Goal: Task Accomplishment & Management: Manage account settings

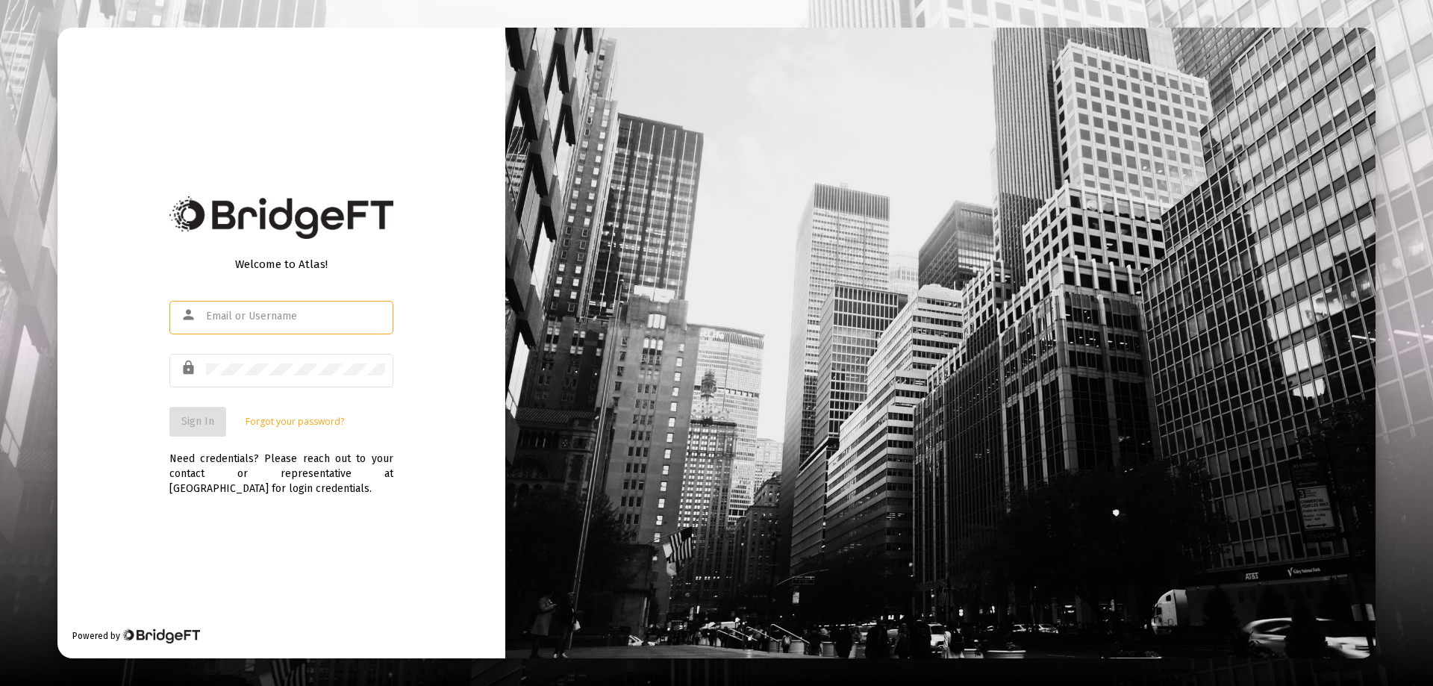
click at [271, 513] on div "Welcome to Atlas! person lock Sign In Forgot your password? Need credentials? P…" at bounding box center [281, 343] width 448 height 631
click at [264, 318] on input "text" at bounding box center [295, 316] width 179 height 12
type input "[EMAIL_ADDRESS][DOMAIN_NAME]"
click at [204, 541] on div "Welcome to Atlas! person [EMAIL_ADDRESS][DOMAIN_NAME] lock Sign In Forgot your …" at bounding box center [281, 343] width 448 height 631
click at [233, 381] on div at bounding box center [295, 369] width 179 height 37
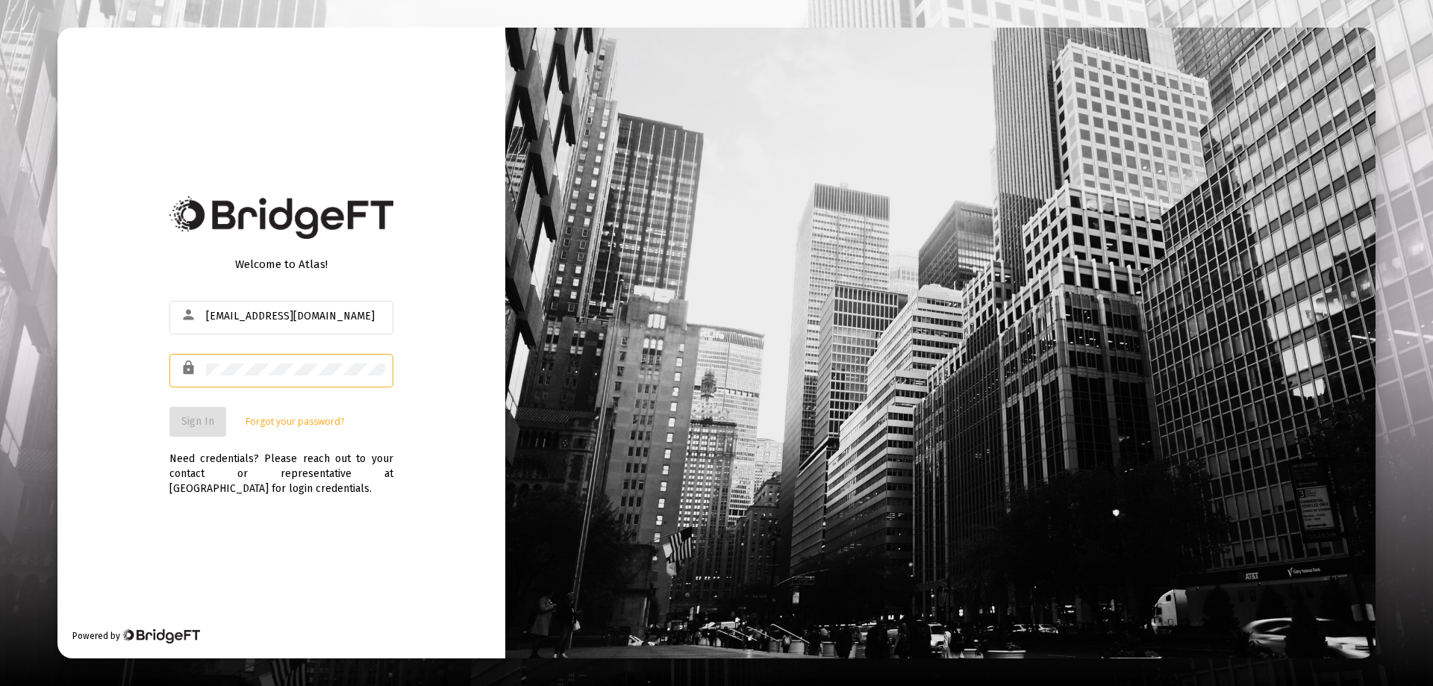
click at [234, 380] on div at bounding box center [295, 369] width 179 height 37
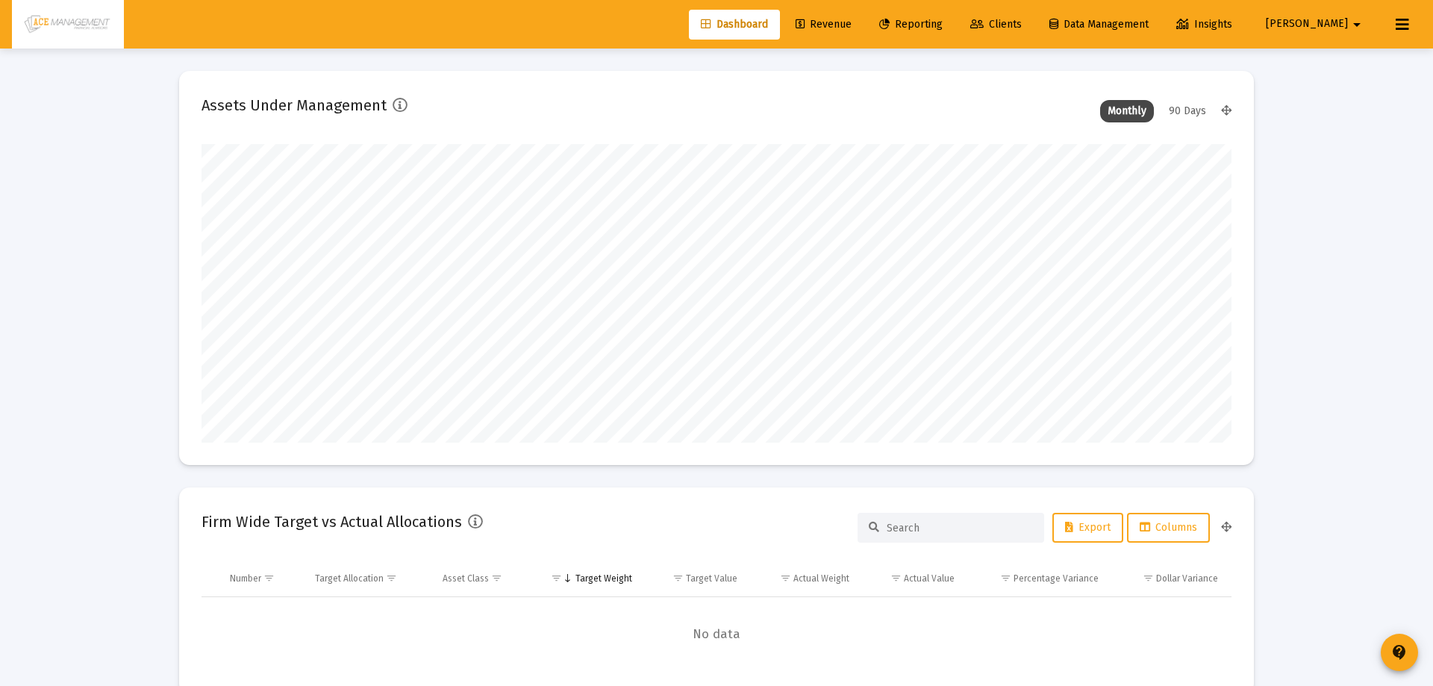
type input "[DATE]"
click at [931, 25] on span "Reporting" at bounding box center [899, 24] width 63 height 13
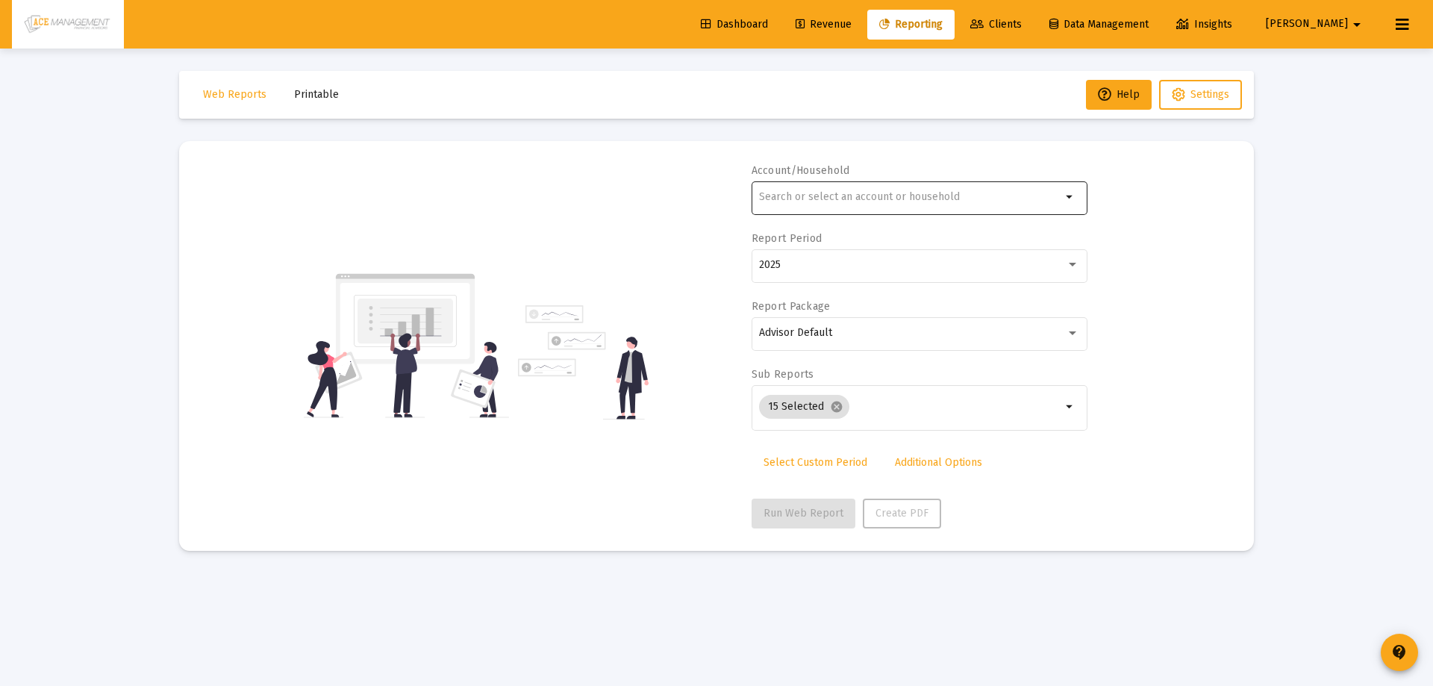
click at [969, 192] on input "text" at bounding box center [910, 197] width 302 height 12
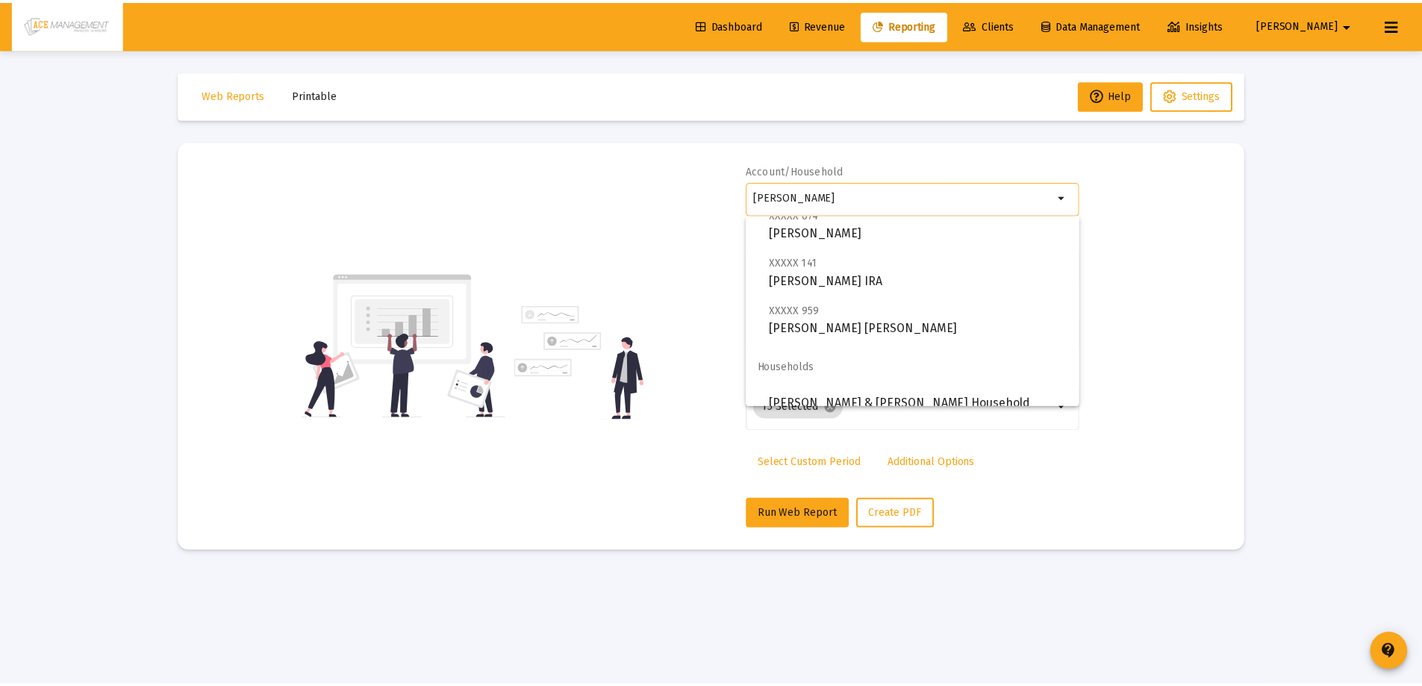
scroll to position [60, 0]
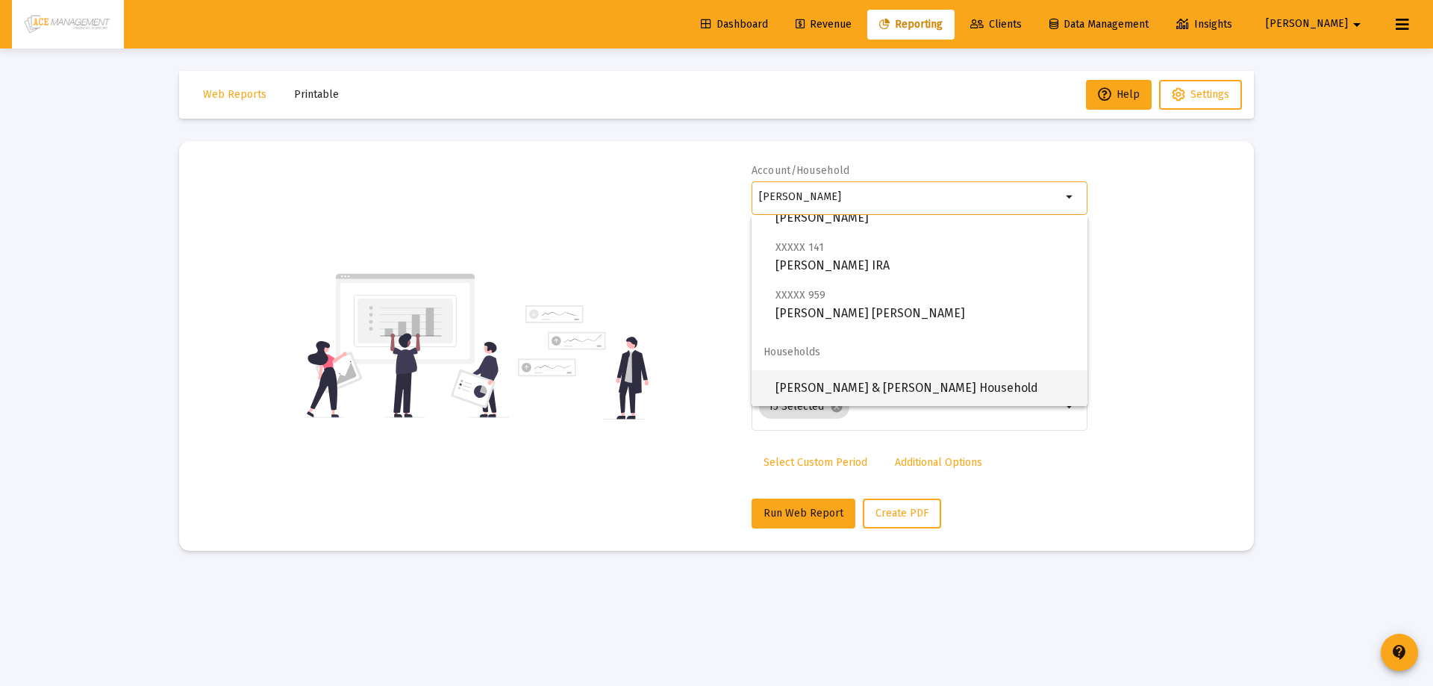
click at [875, 390] on span "[PERSON_NAME] & [PERSON_NAME] Household" at bounding box center [925, 388] width 300 height 36
type input "[PERSON_NAME] & [PERSON_NAME] Household"
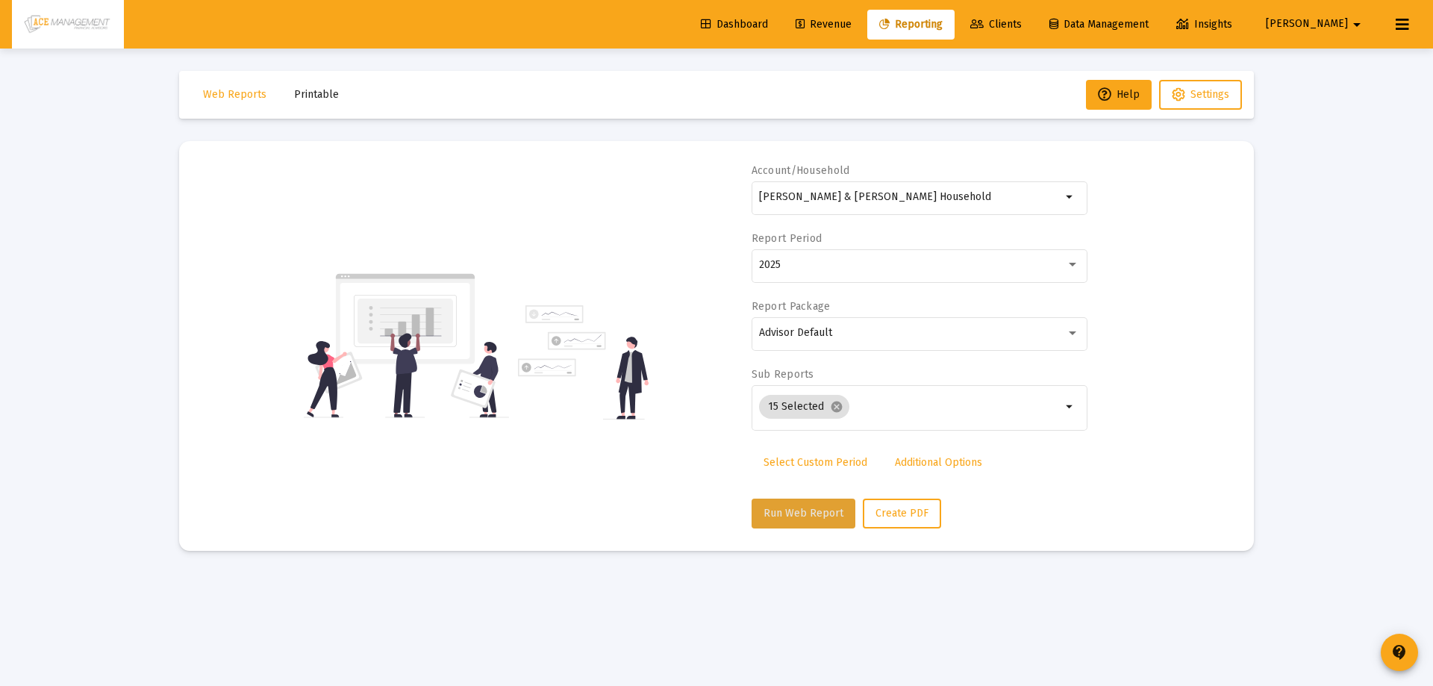
click at [818, 514] on span "Run Web Report" at bounding box center [803, 513] width 80 height 13
select select "View all"
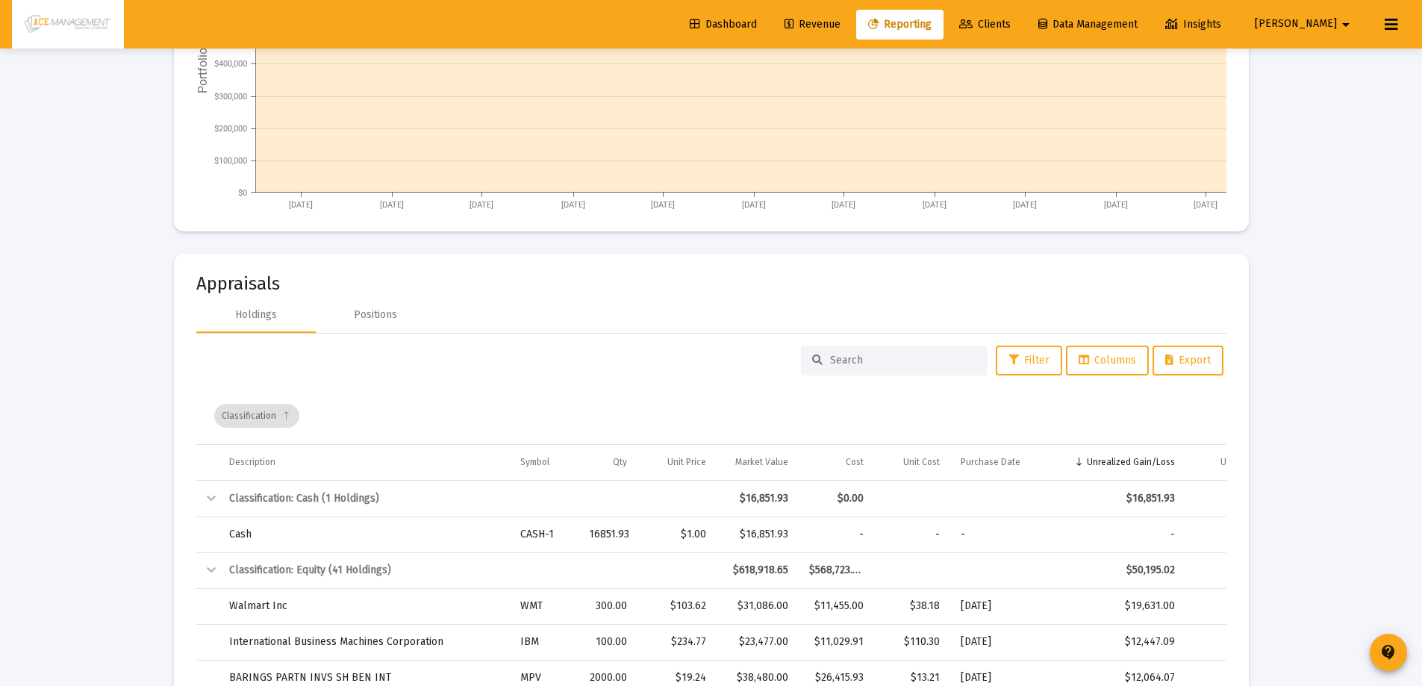
scroll to position [3000, 0]
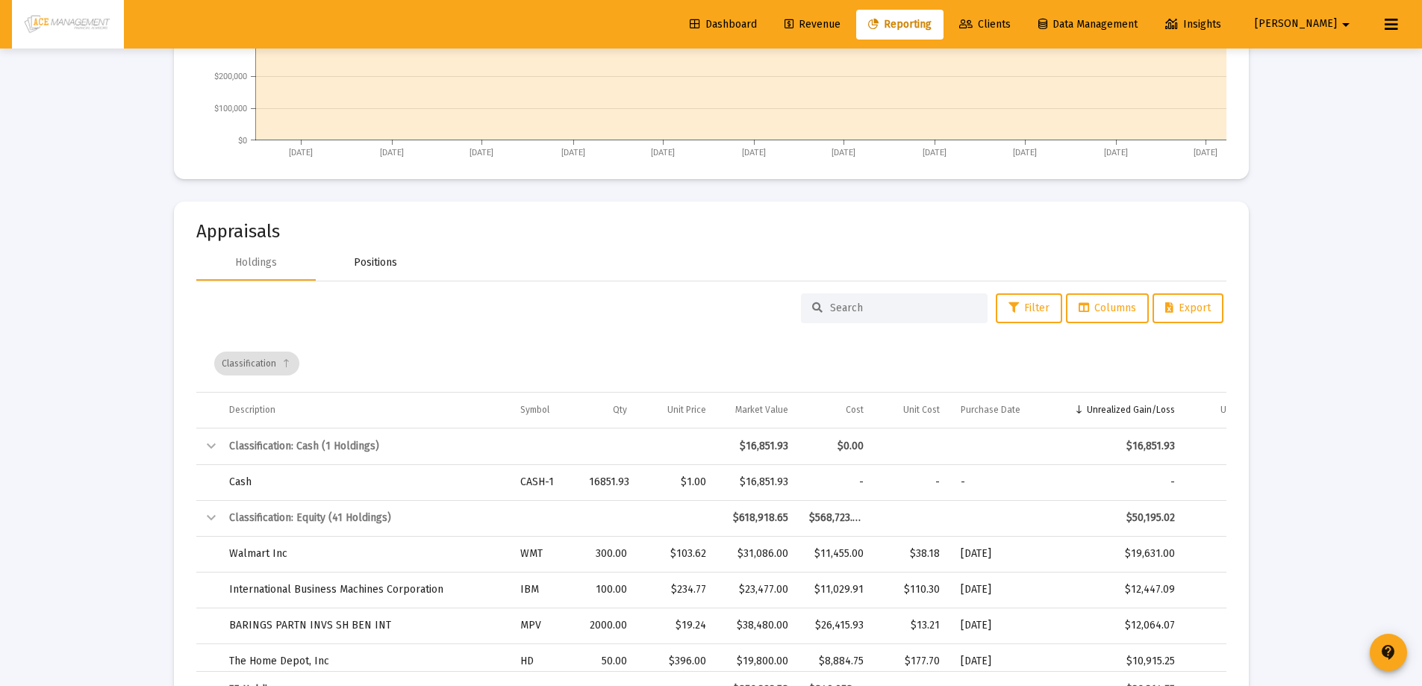
click at [391, 255] on div "Positions" at bounding box center [375, 262] width 43 height 15
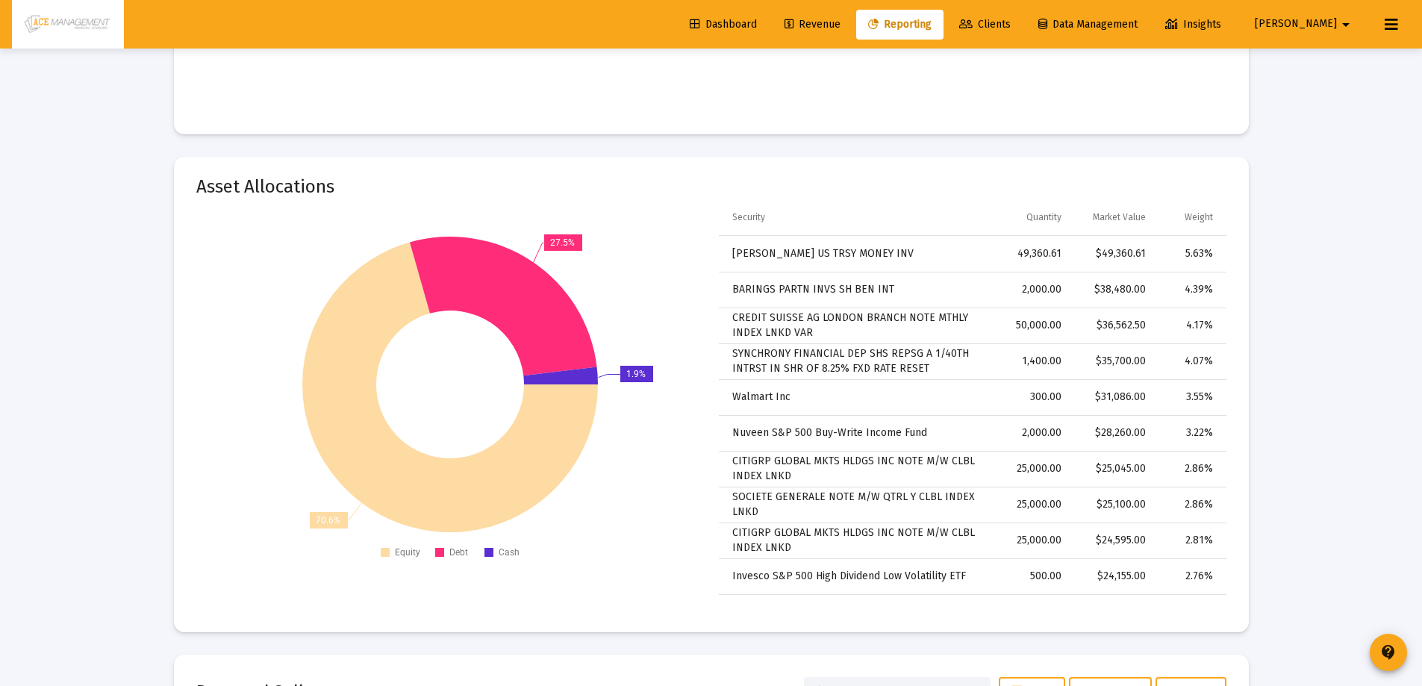
scroll to position [2925, 0]
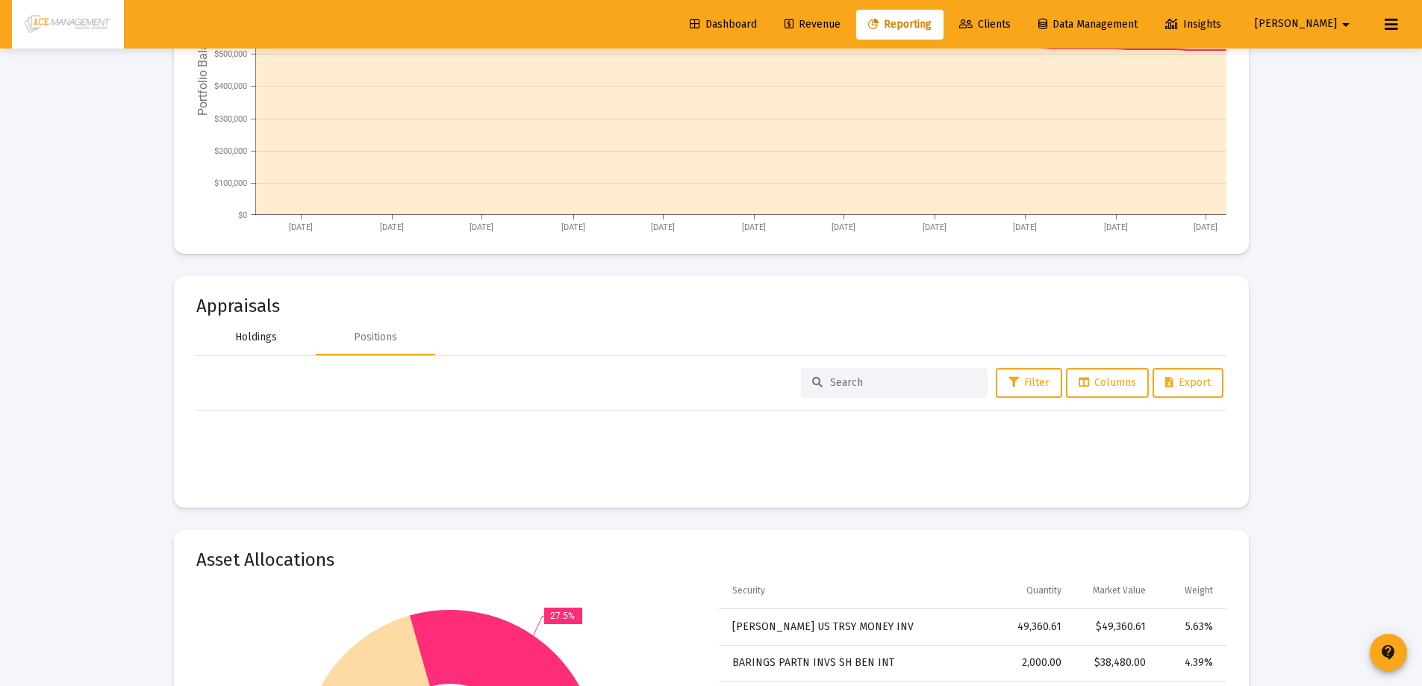
click at [267, 326] on div "Holdings" at bounding box center [255, 337] width 119 height 36
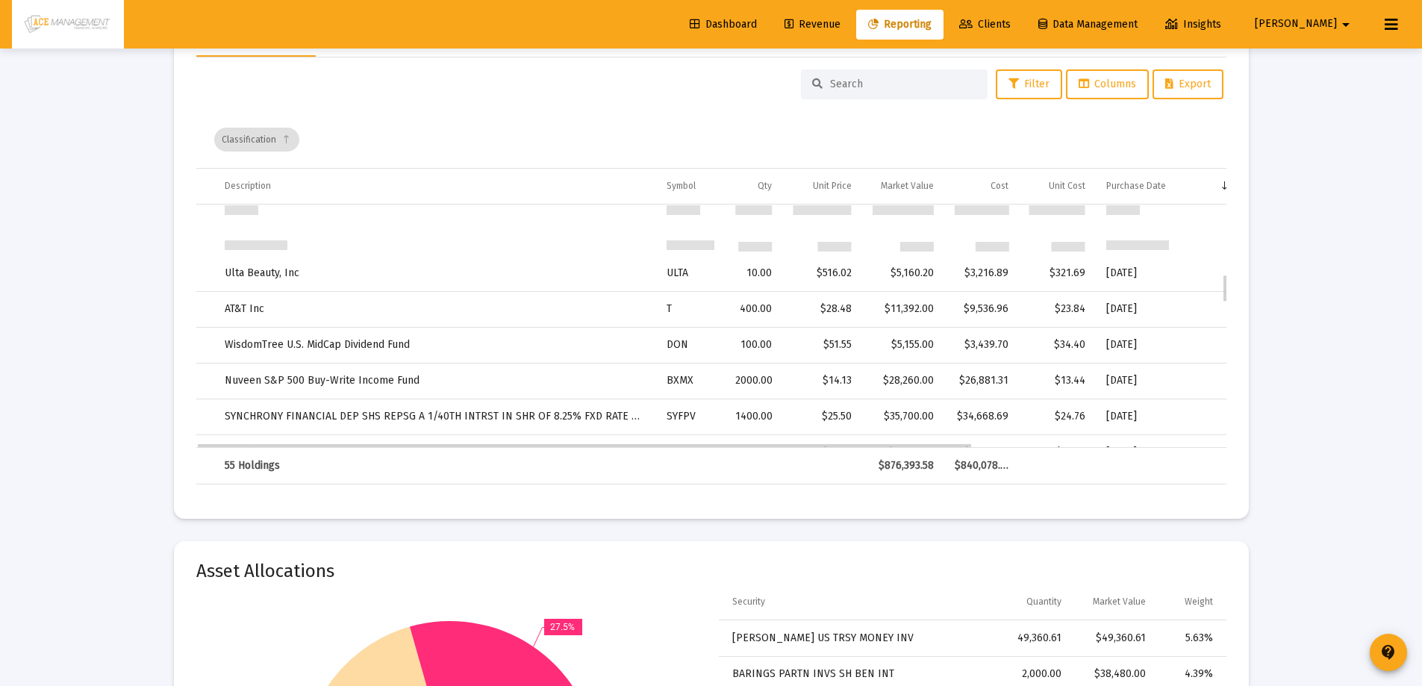
scroll to position [597, 0]
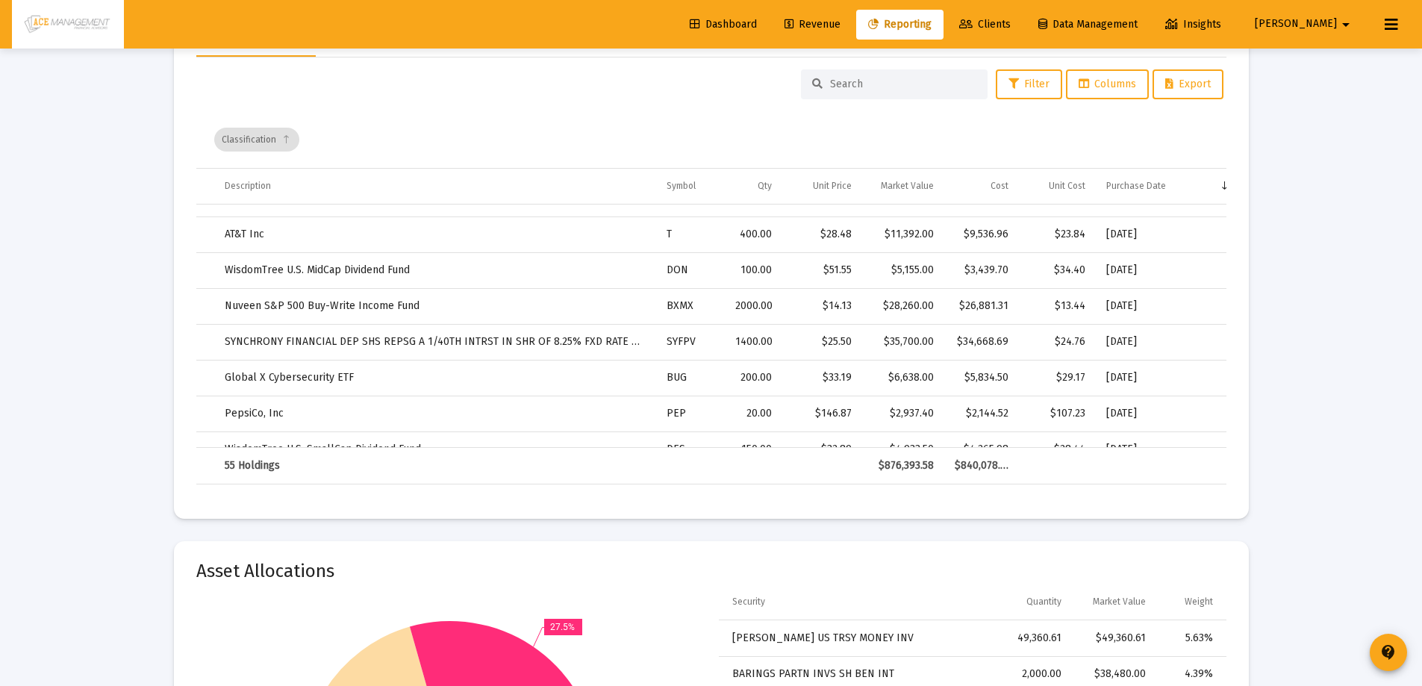
drag, startPoint x: 813, startPoint y: 447, endPoint x: 838, endPoint y: 463, distance: 29.6
click at [840, 463] on td "Data grid" at bounding box center [821, 466] width 79 height 36
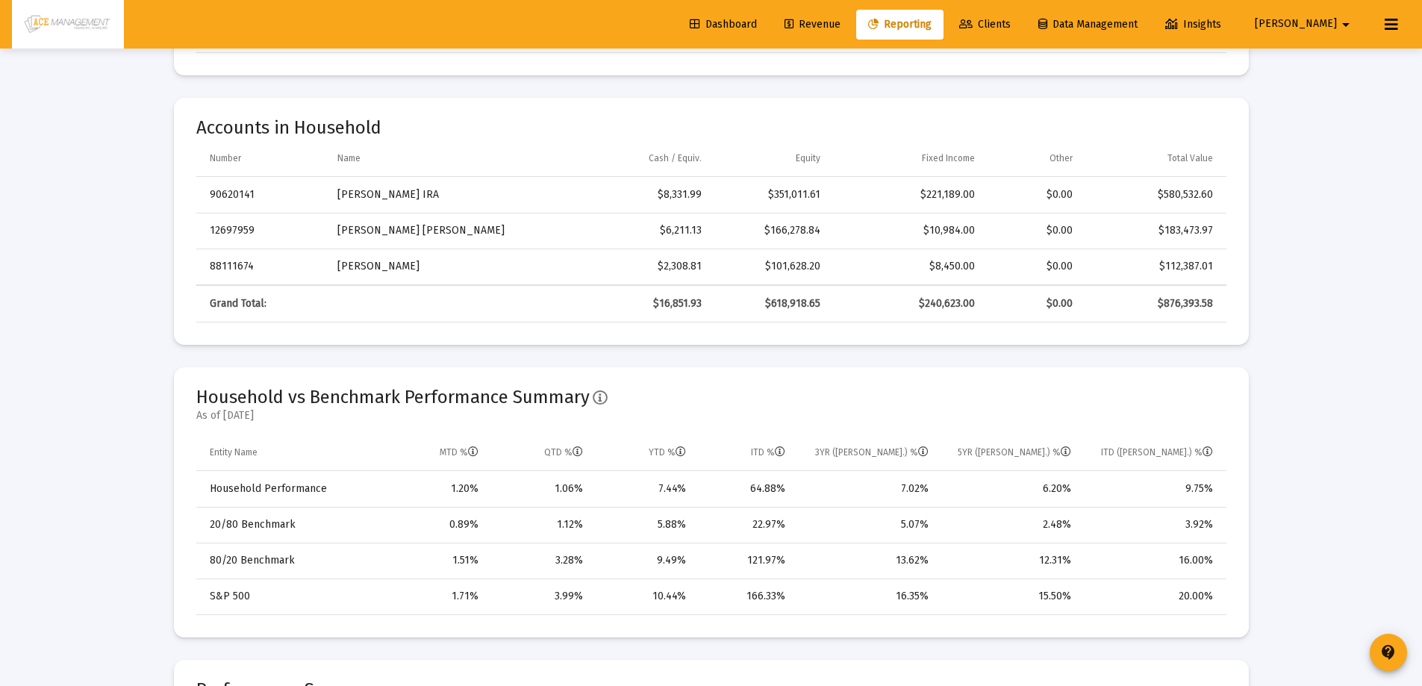
scroll to position [72, 0]
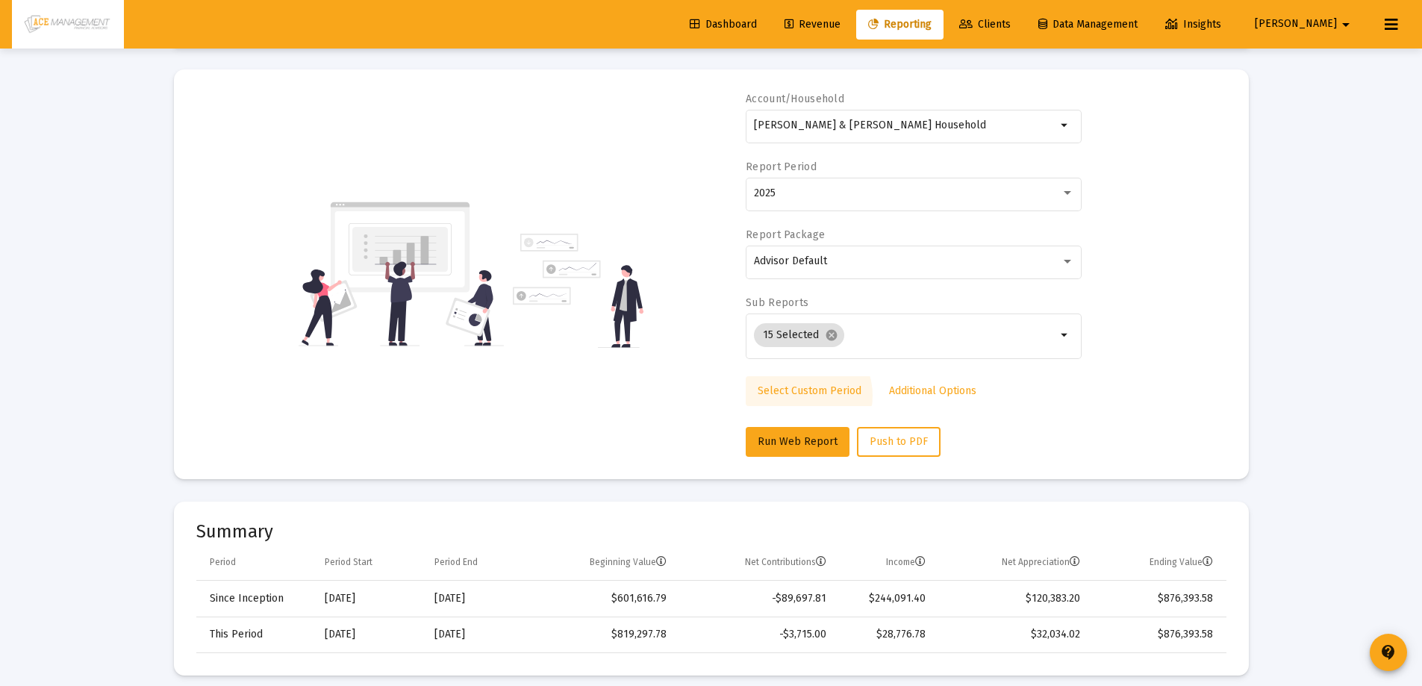
click at [799, 396] on span "Select Custom Period" at bounding box center [809, 390] width 104 height 13
drag, startPoint x: 902, startPoint y: 179, endPoint x: 902, endPoint y: 191, distance: 11.9
click at [902, 181] on div at bounding box center [833, 193] width 175 height 37
click at [902, 191] on icon "Open calendar" at bounding box center [899, 193] width 16 height 16
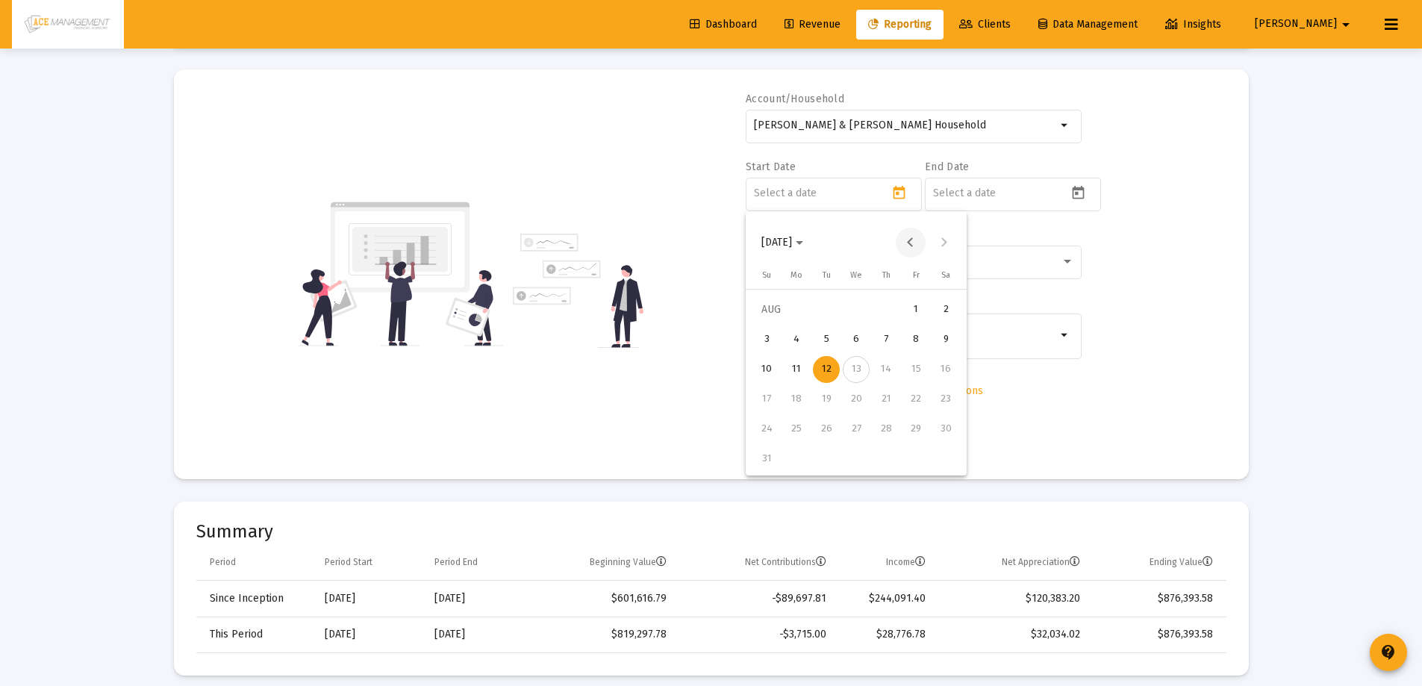
click at [907, 240] on button "Previous month" at bounding box center [911, 243] width 30 height 30
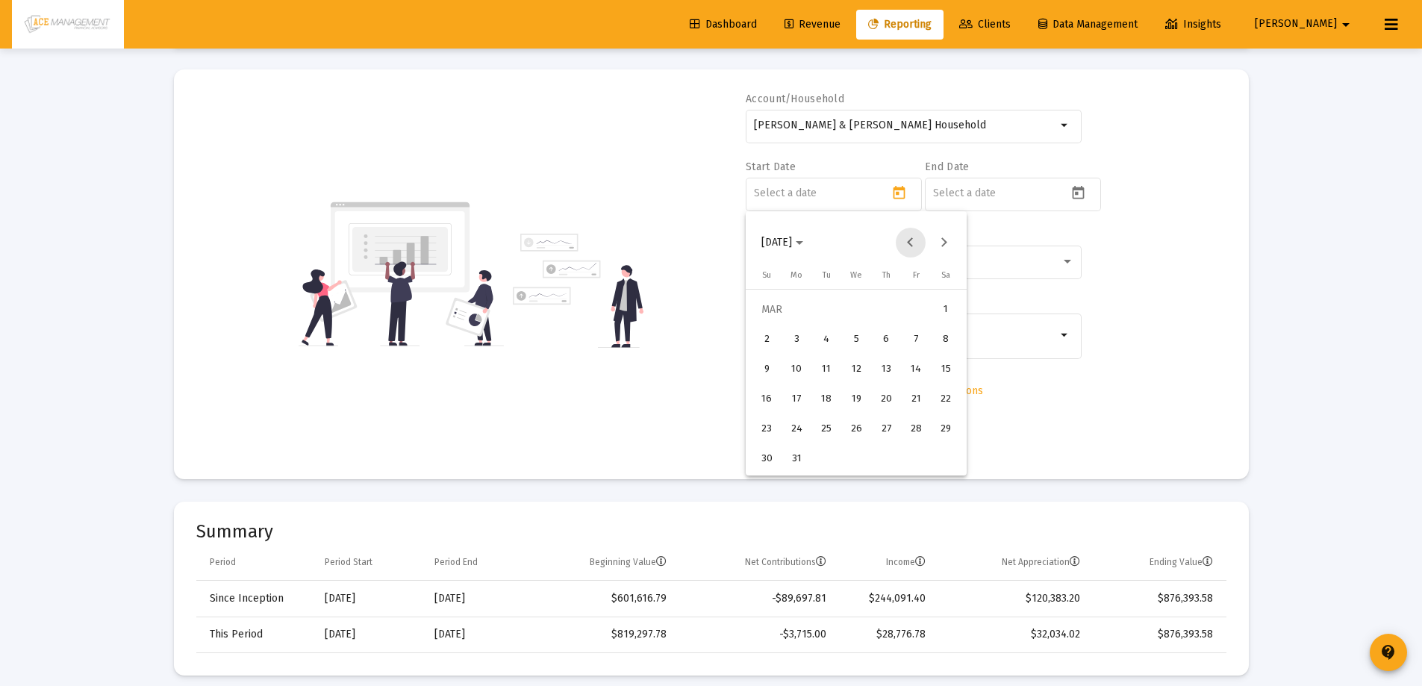
click at [907, 240] on button "Previous month" at bounding box center [911, 243] width 30 height 30
click at [854, 309] on div "1" at bounding box center [856, 309] width 27 height 27
type input "[DATE]"
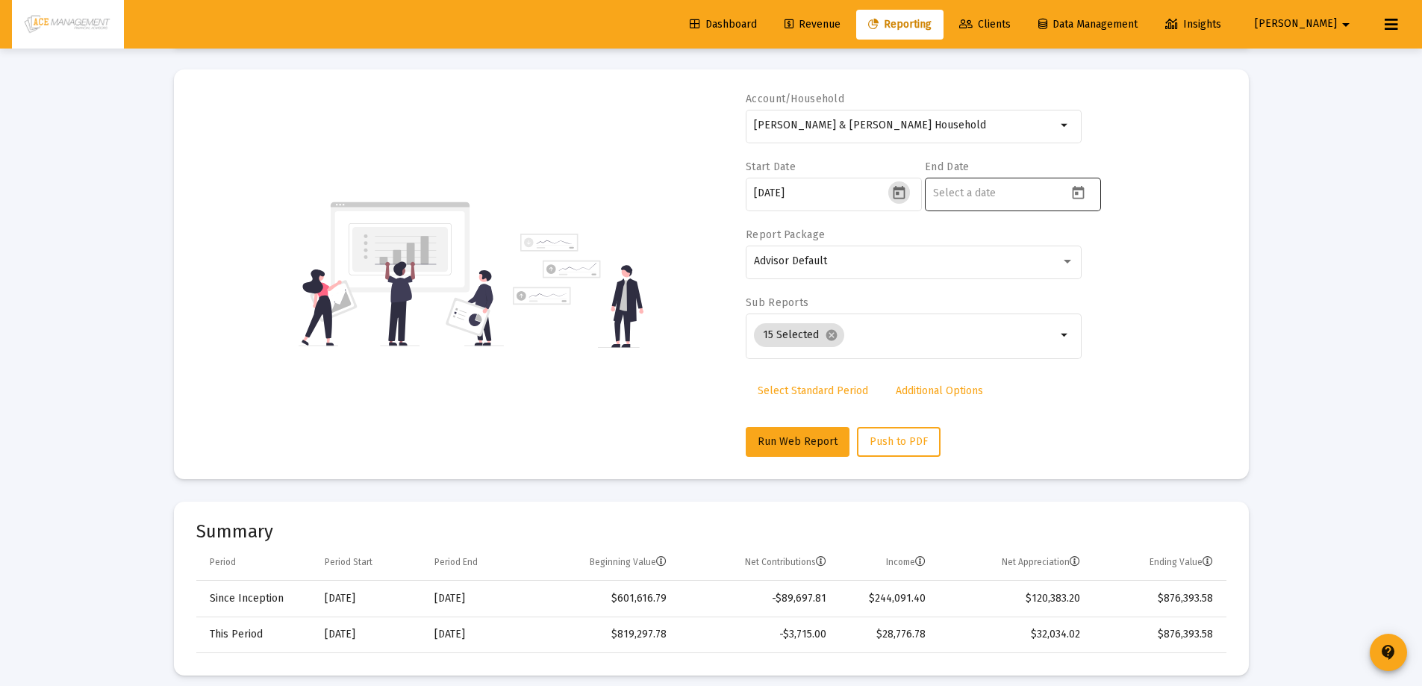
click at [1076, 196] on icon "Open calendar" at bounding box center [1078, 193] width 16 height 16
click at [1095, 243] on button "Previous month" at bounding box center [1090, 243] width 30 height 30
click at [1122, 243] on button "Next month" at bounding box center [1123, 243] width 30 height 30
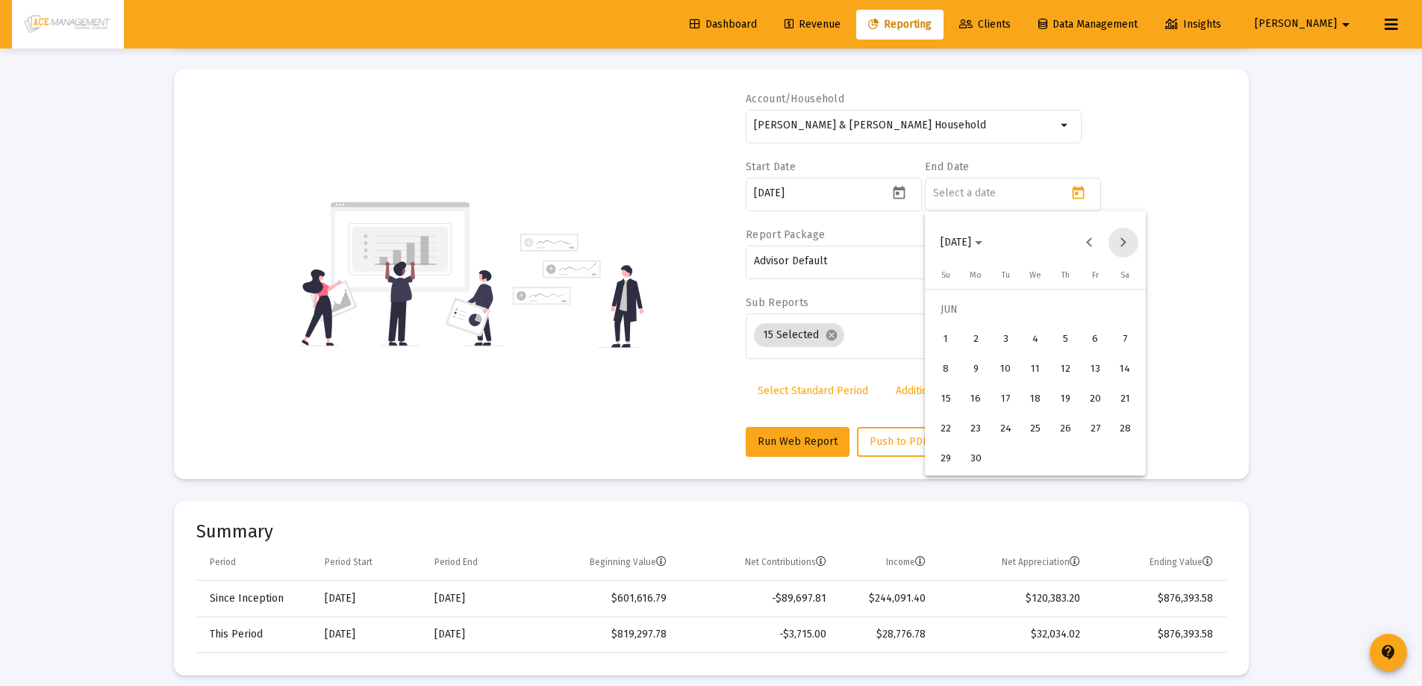
click at [1122, 243] on button "Next month" at bounding box center [1123, 243] width 30 height 30
click at [1019, 333] on button "1" at bounding box center [1005, 340] width 30 height 30
type input "[DATE]"
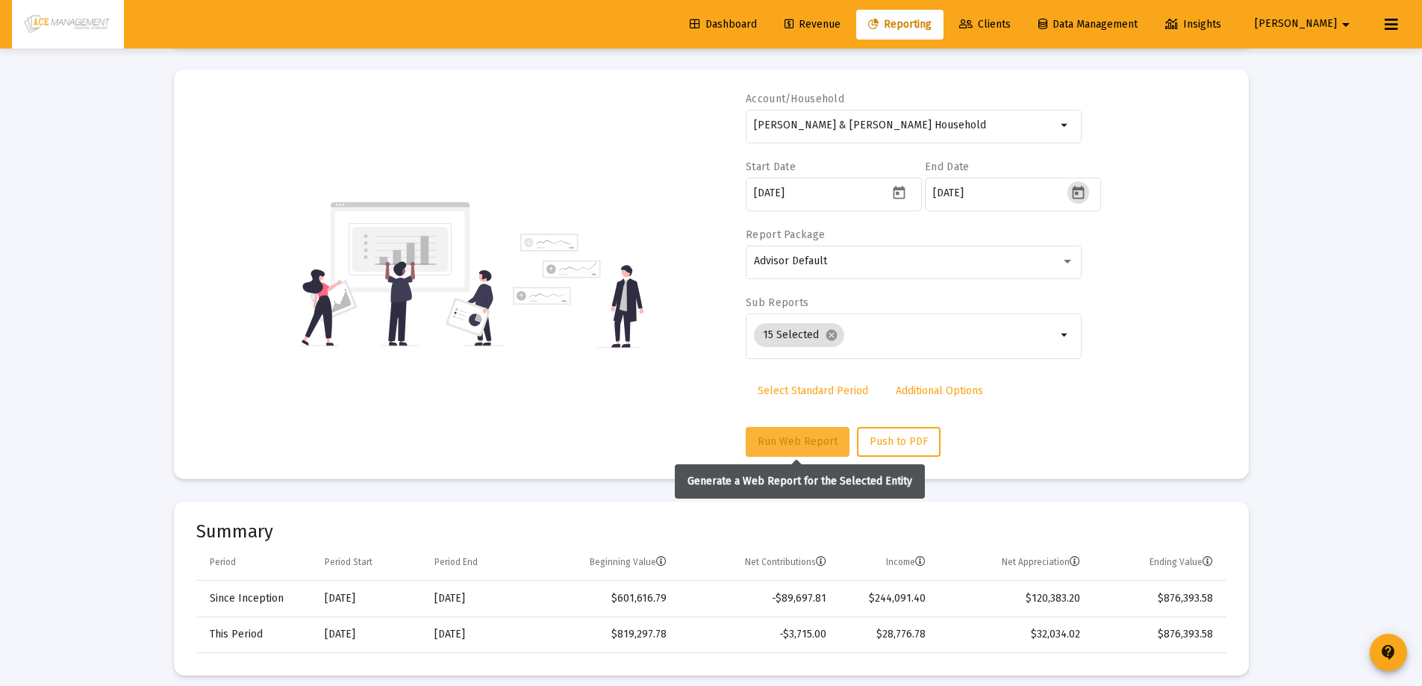
click at [768, 437] on span "Run Web Report" at bounding box center [797, 441] width 80 height 13
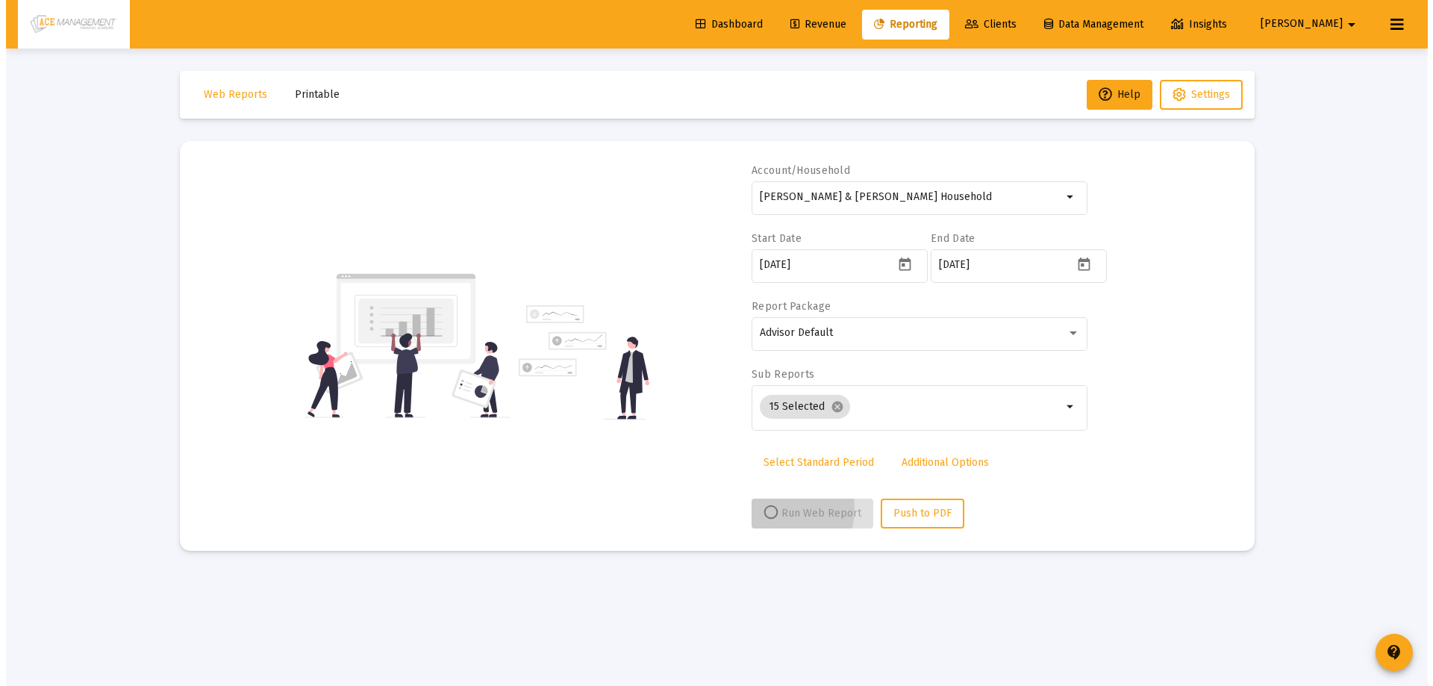
scroll to position [0, 0]
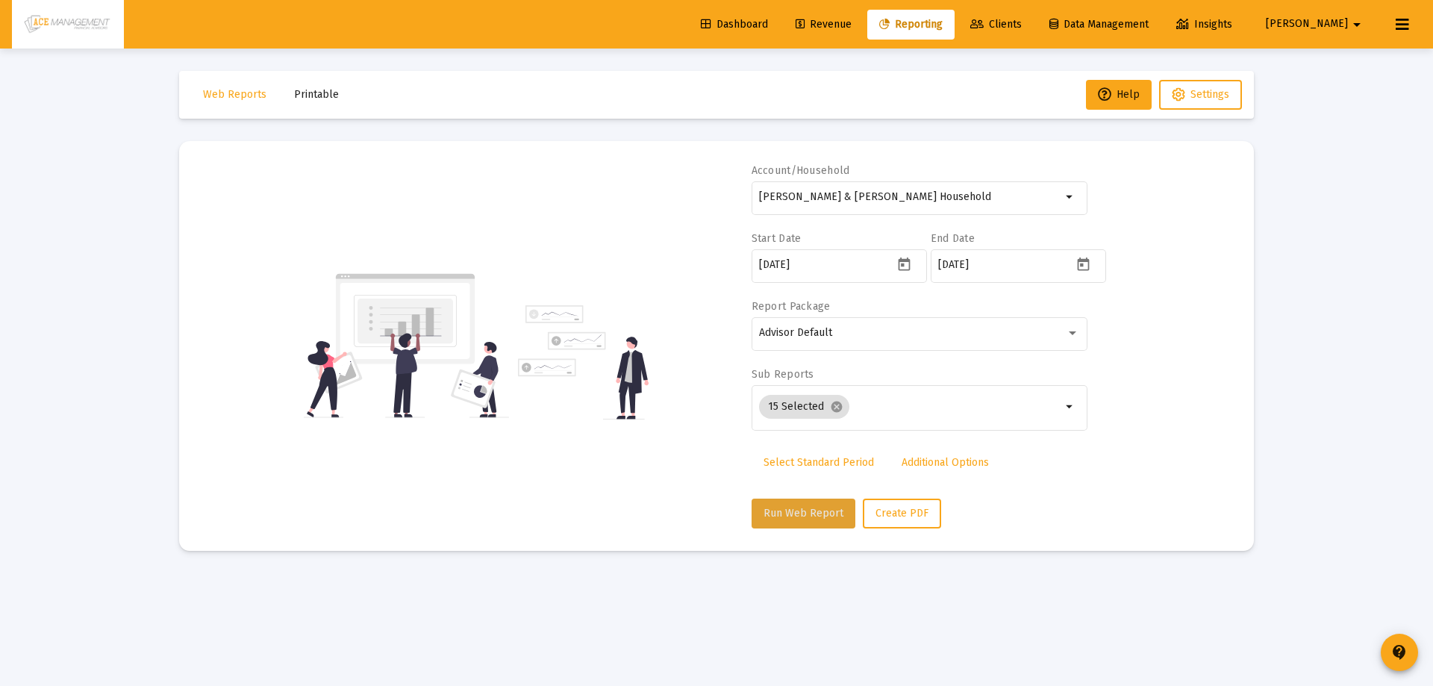
click at [813, 519] on button "Run Web Report" at bounding box center [803, 513] width 104 height 30
select select "View 6 months"
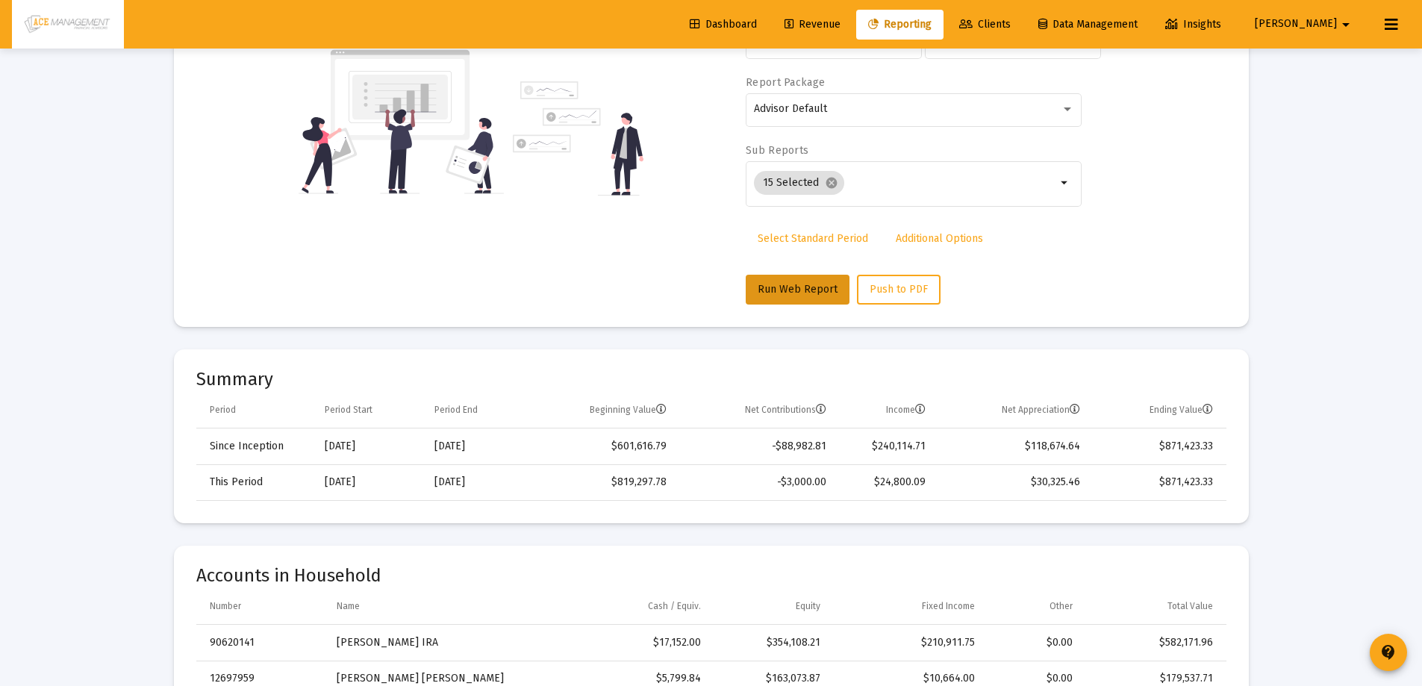
scroll to position [1433, 0]
click at [972, 29] on icon at bounding box center [965, 24] width 13 height 10
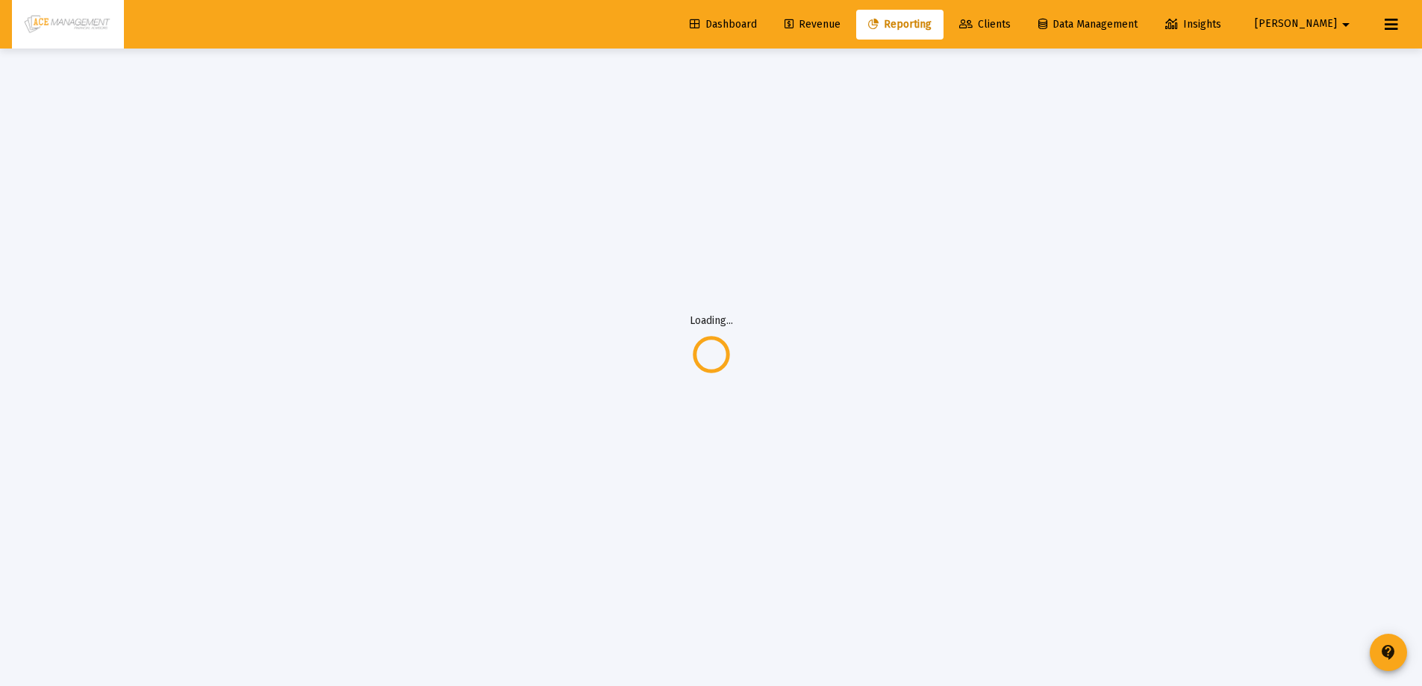
scroll to position [49, 0]
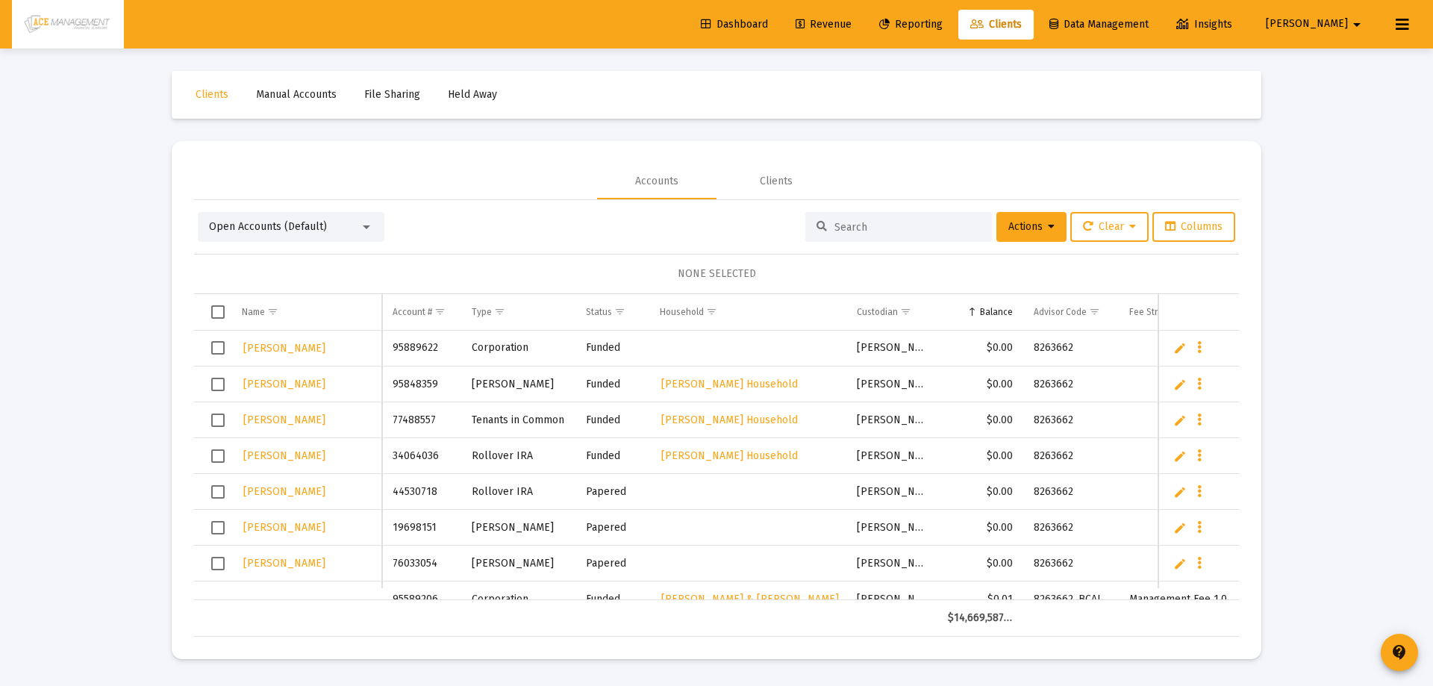
click at [863, 232] on input at bounding box center [907, 227] width 146 height 13
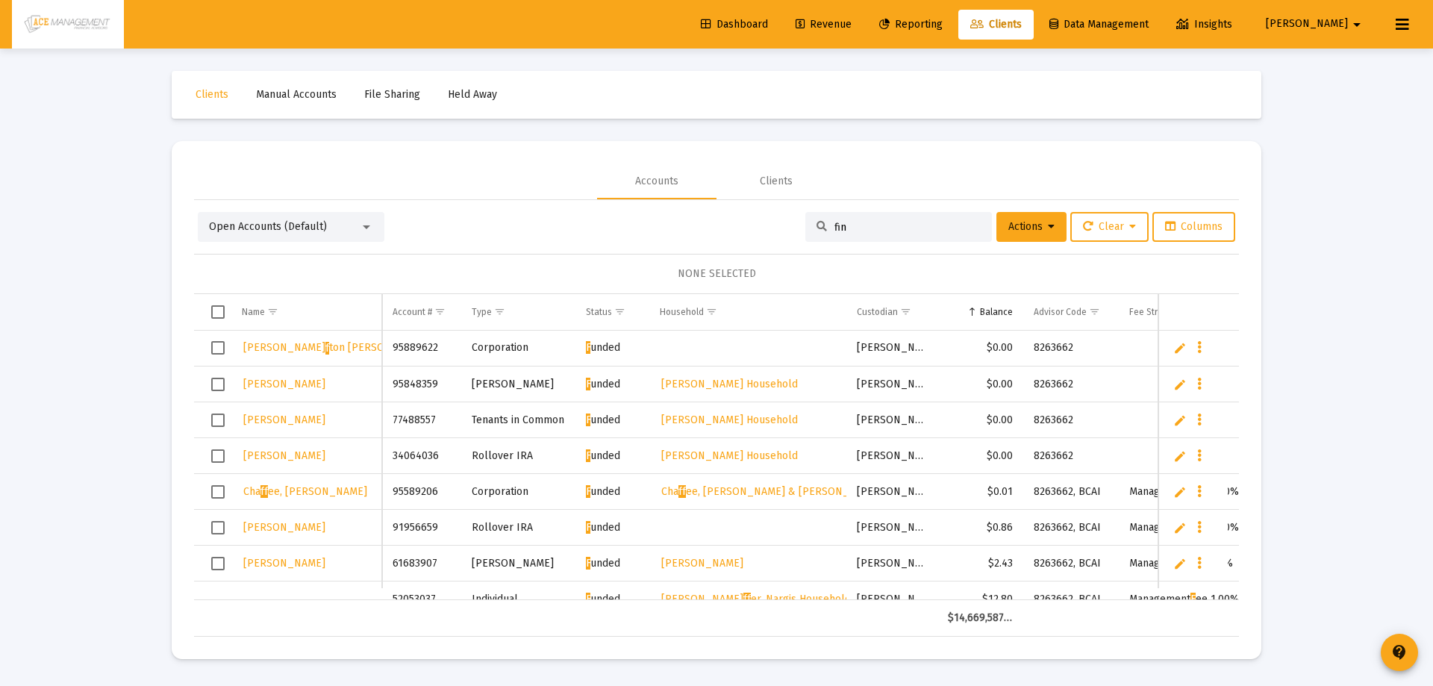
type input "[PERSON_NAME]"
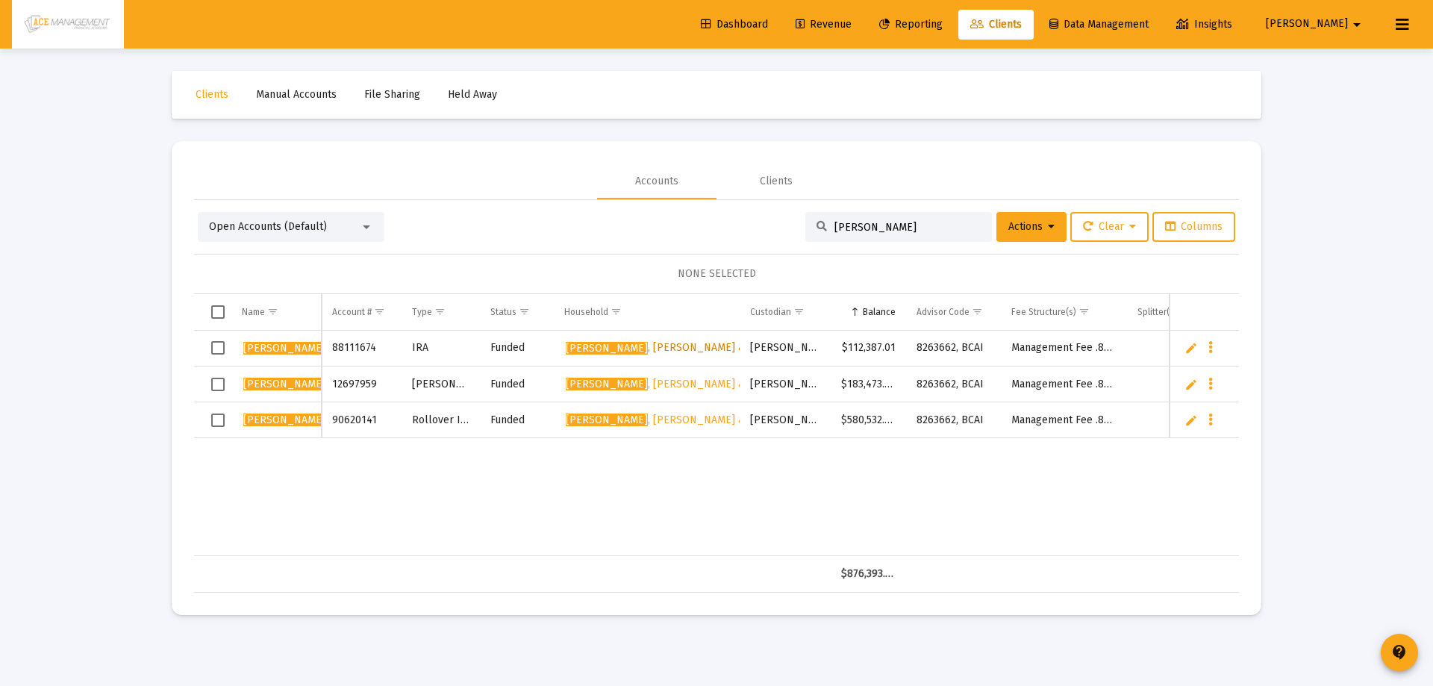
click at [643, 339] on link "[PERSON_NAME] & [PERSON_NAME] Household" at bounding box center [725, 348] width 322 height 22
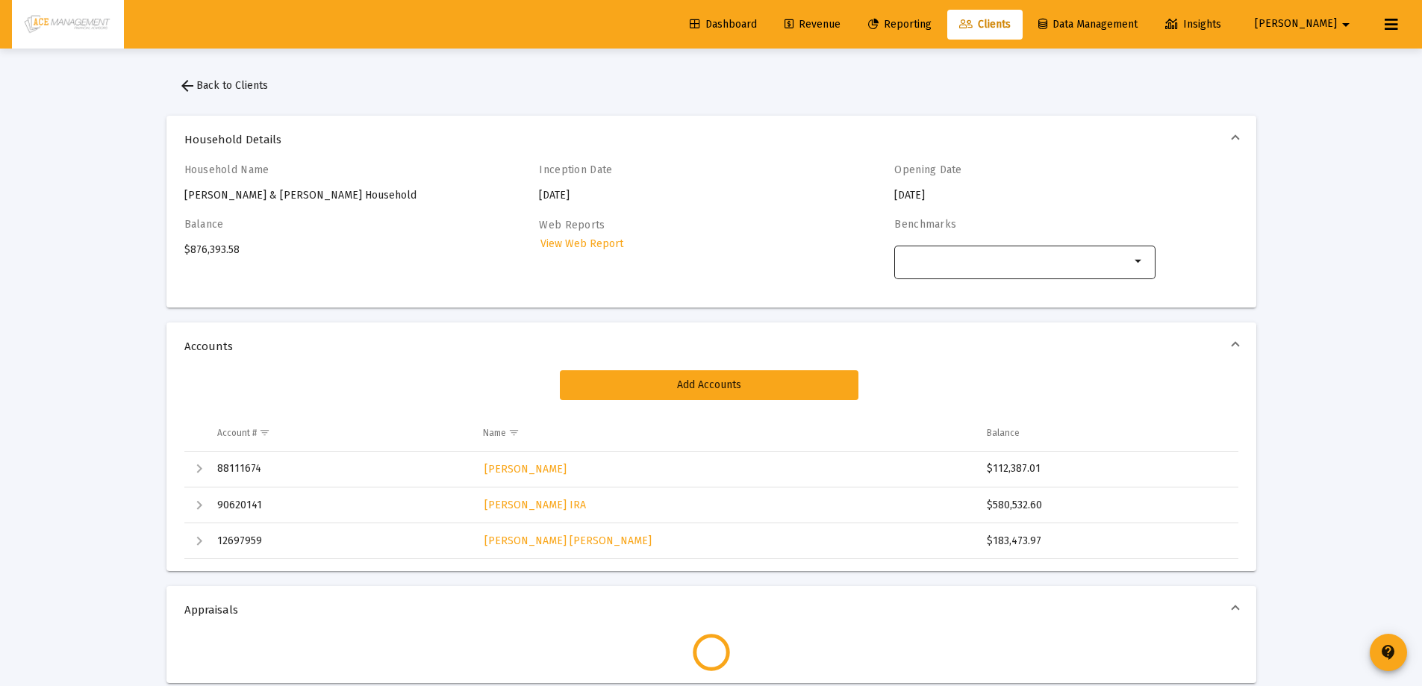
click at [1148, 258] on div "arrow_drop_down" at bounding box center [1024, 261] width 261 height 37
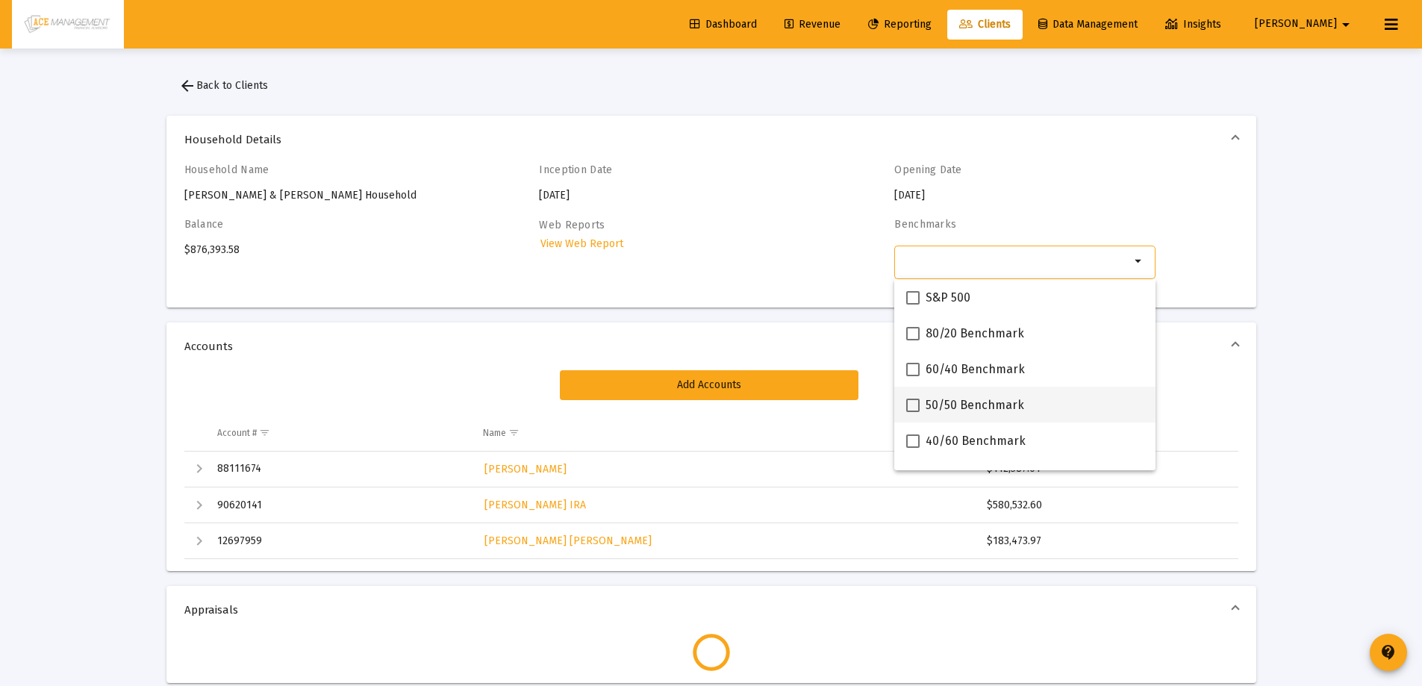
click at [913, 405] on span at bounding box center [912, 404] width 13 height 13
click at [913, 412] on input "50/50 Benchmark" at bounding box center [912, 412] width 1 height 1
checkbox input "true"
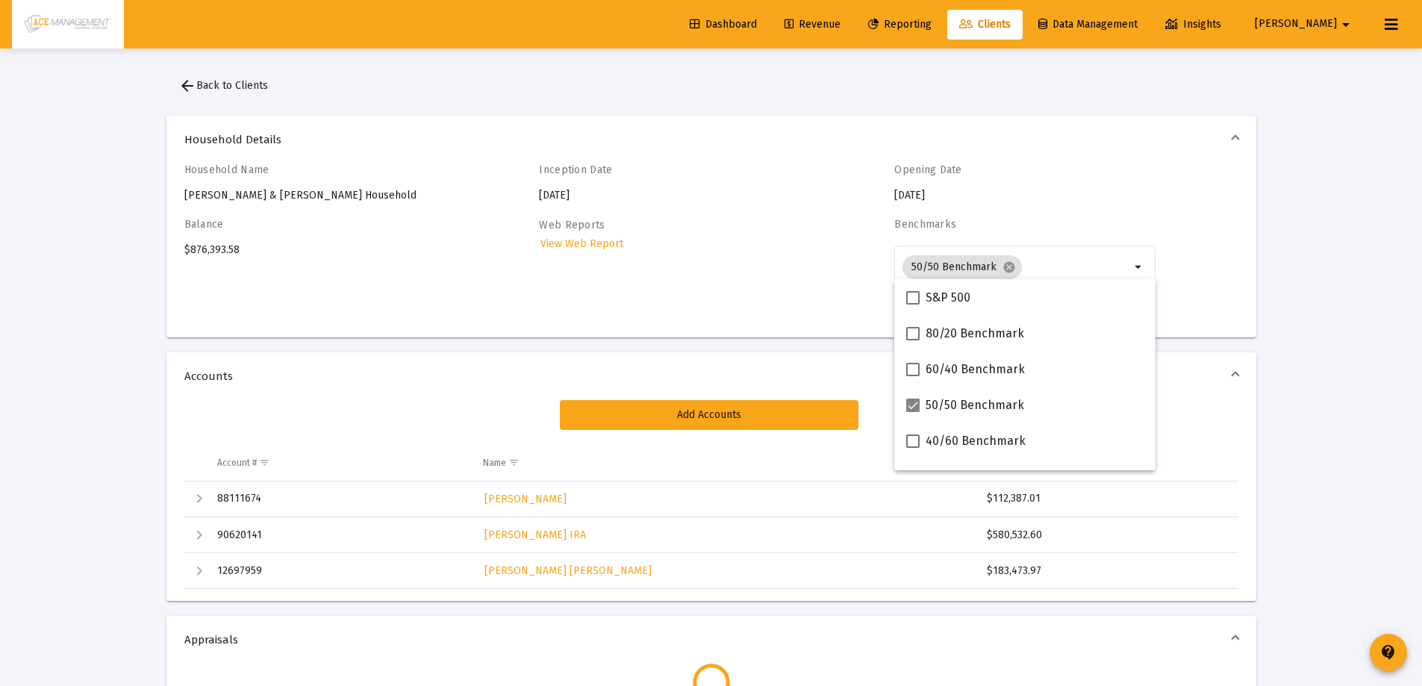
click at [741, 284] on div "Web Reports View Web Report" at bounding box center [669, 271] width 261 height 107
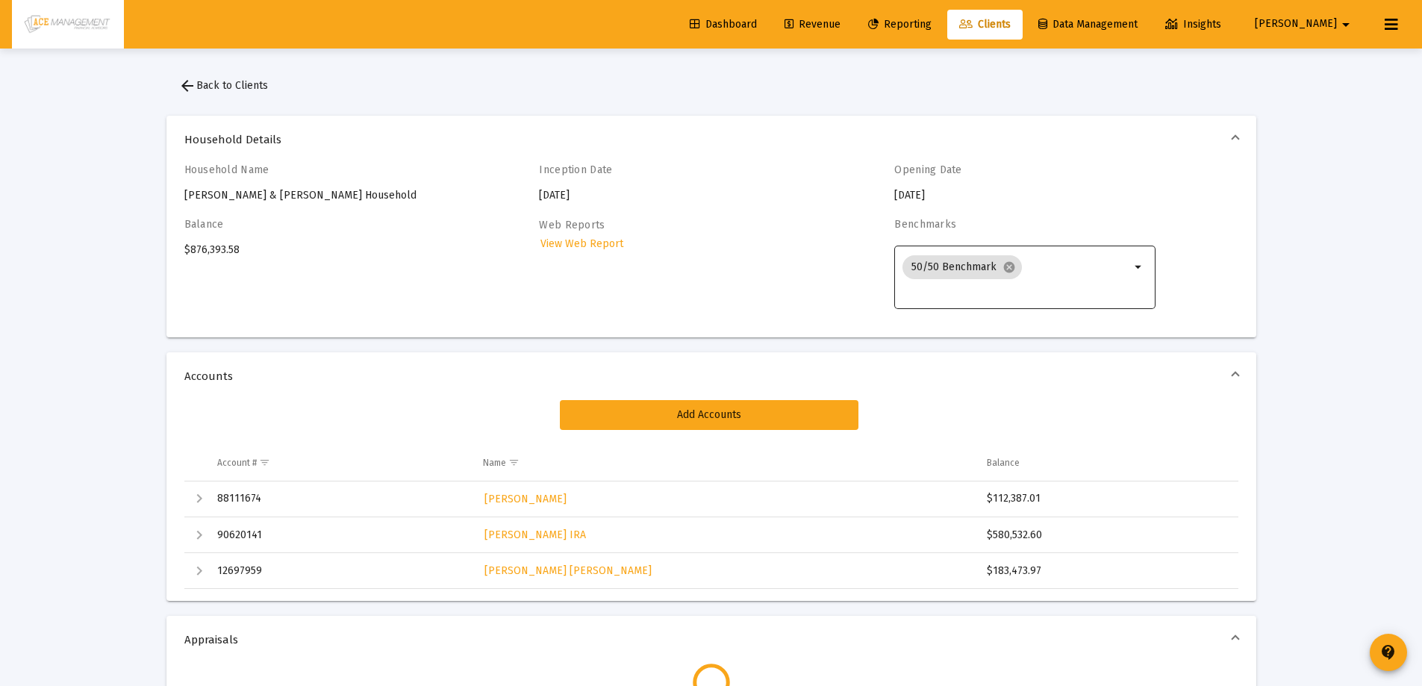
click at [1143, 269] on mat-icon "arrow_drop_down" at bounding box center [1139, 267] width 18 height 18
click at [1134, 267] on mat-icon "arrow_drop_down" at bounding box center [1139, 267] width 18 height 18
click at [1078, 267] on div "50/50 Benchmark cancel" at bounding box center [1016, 276] width 234 height 48
click at [1013, 266] on mat-icon "cancel" at bounding box center [1008, 266] width 13 height 13
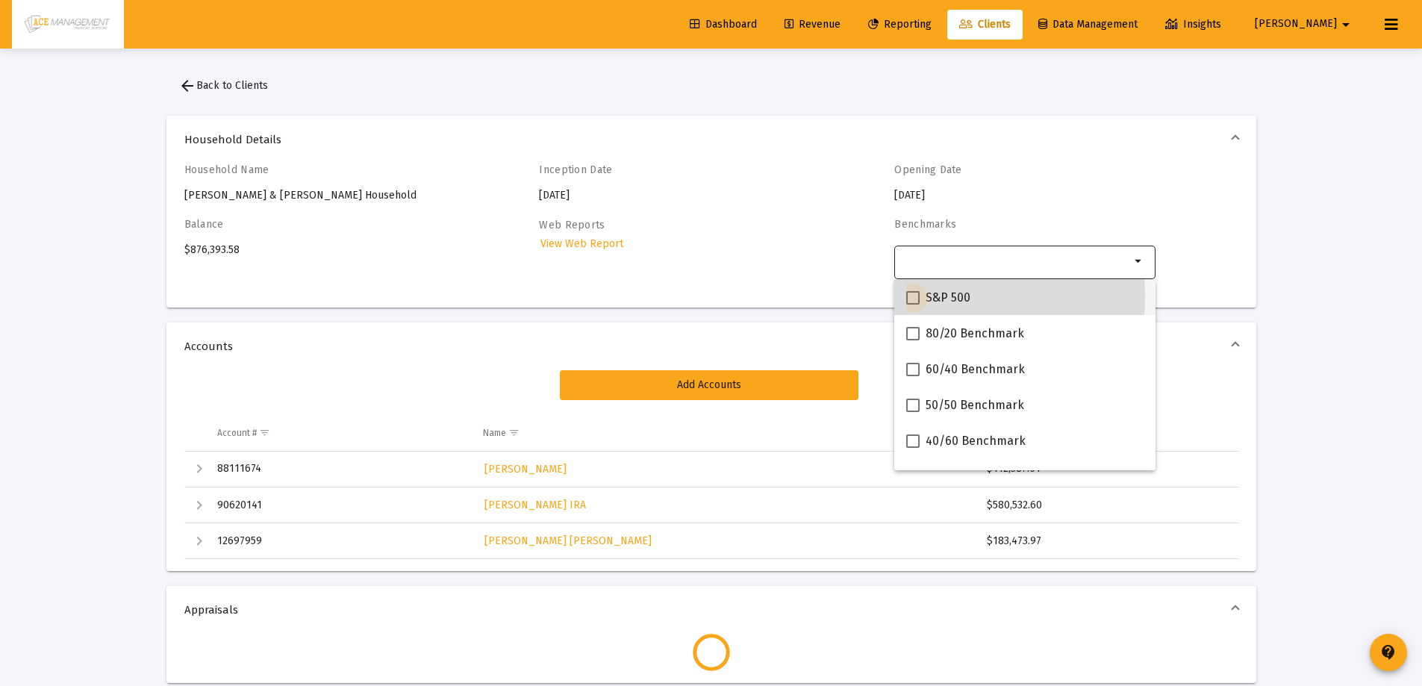
click at [912, 297] on span at bounding box center [912, 297] width 13 height 13
click at [912, 304] on input "S&P 500" at bounding box center [912, 304] width 1 height 1
checkbox input "true"
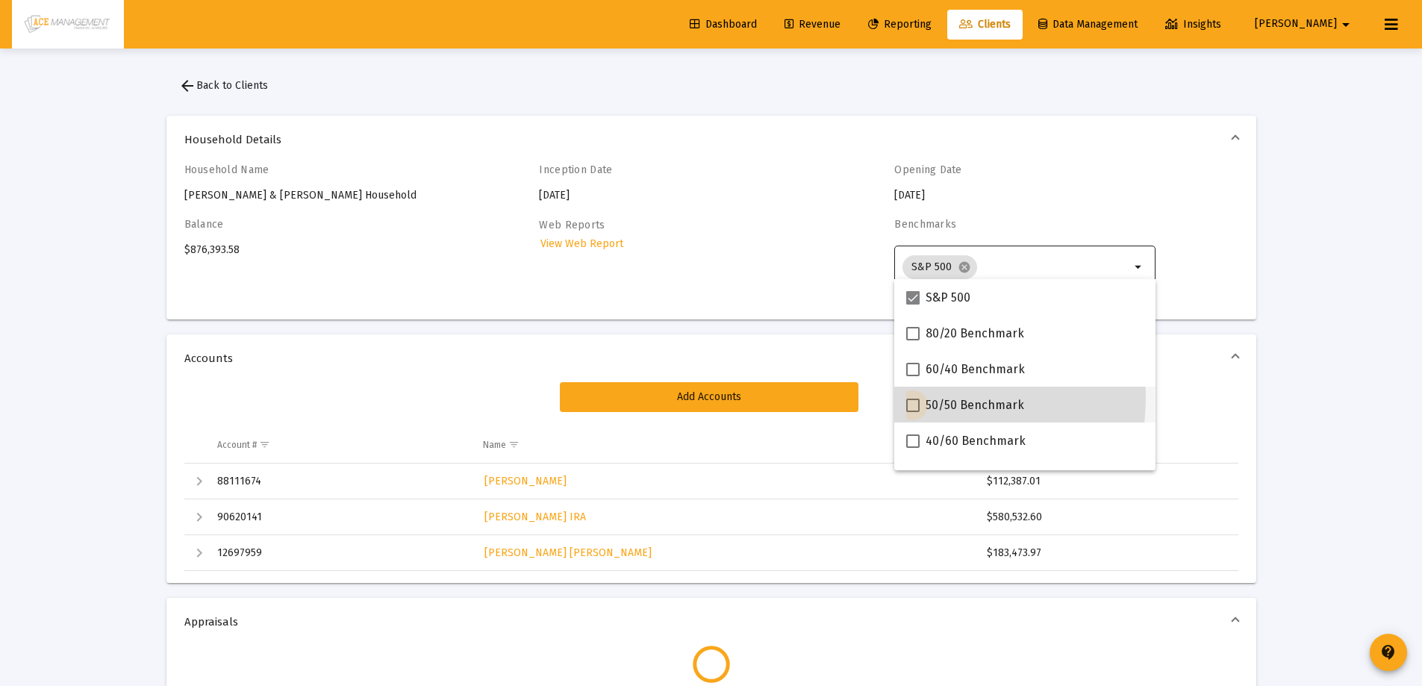
click at [908, 396] on label "50/50 Benchmark" at bounding box center [965, 405] width 118 height 18
click at [912, 412] on input "50/50 Benchmark" at bounding box center [912, 412] width 1 height 1
checkbox input "true"
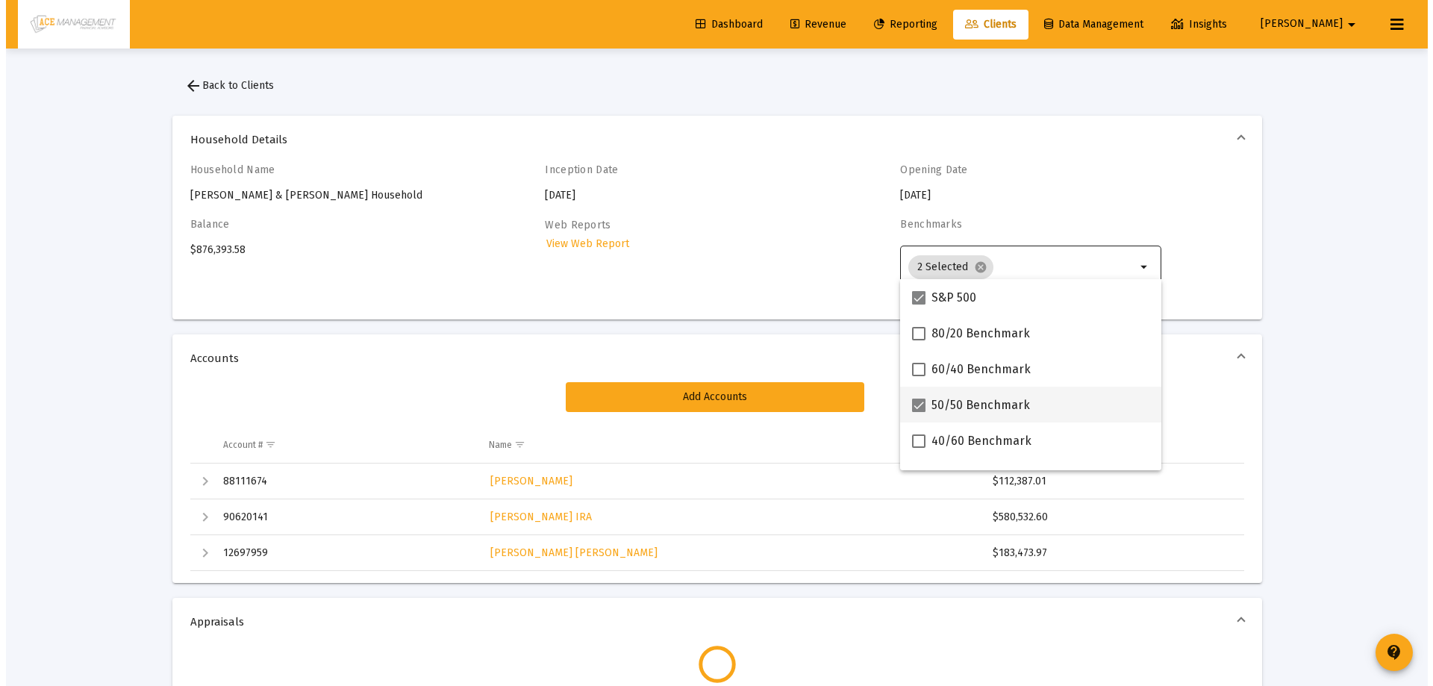
scroll to position [24, 0]
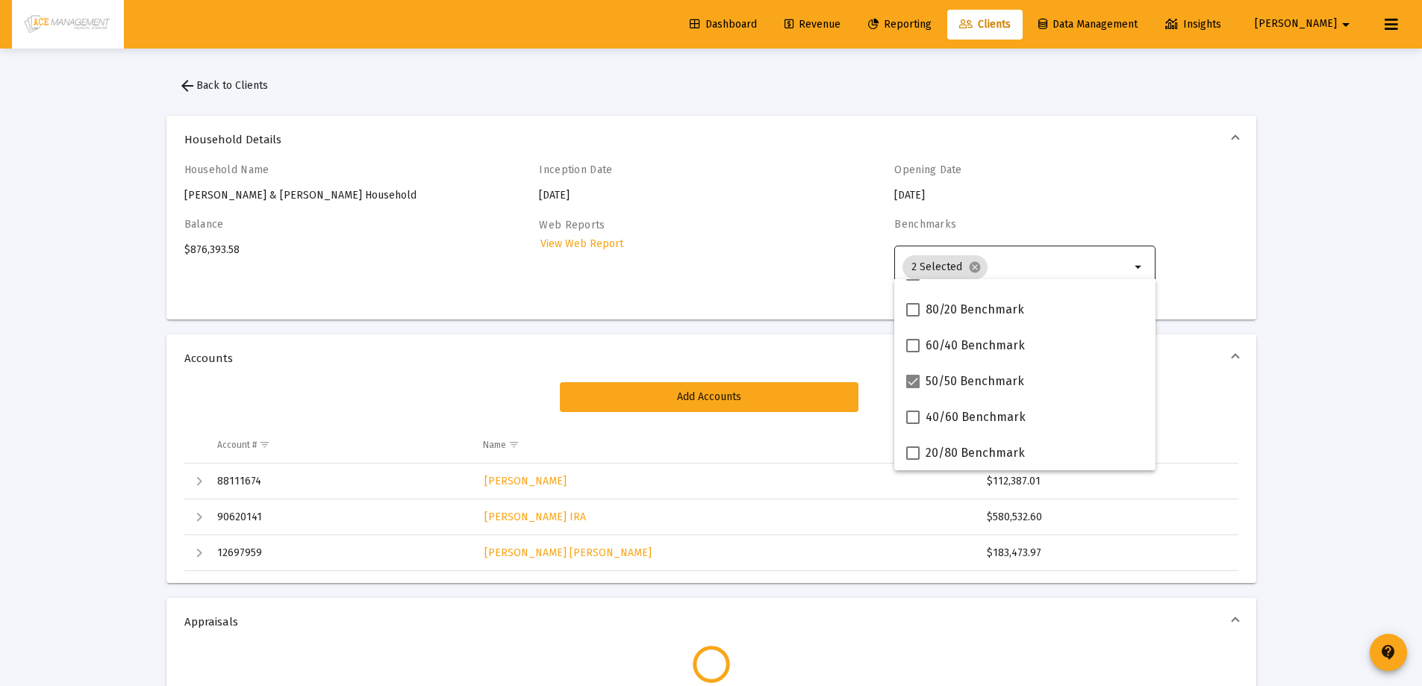
click at [1137, 118] on mat-expansion-panel-header "Household Details" at bounding box center [711, 140] width 1090 height 48
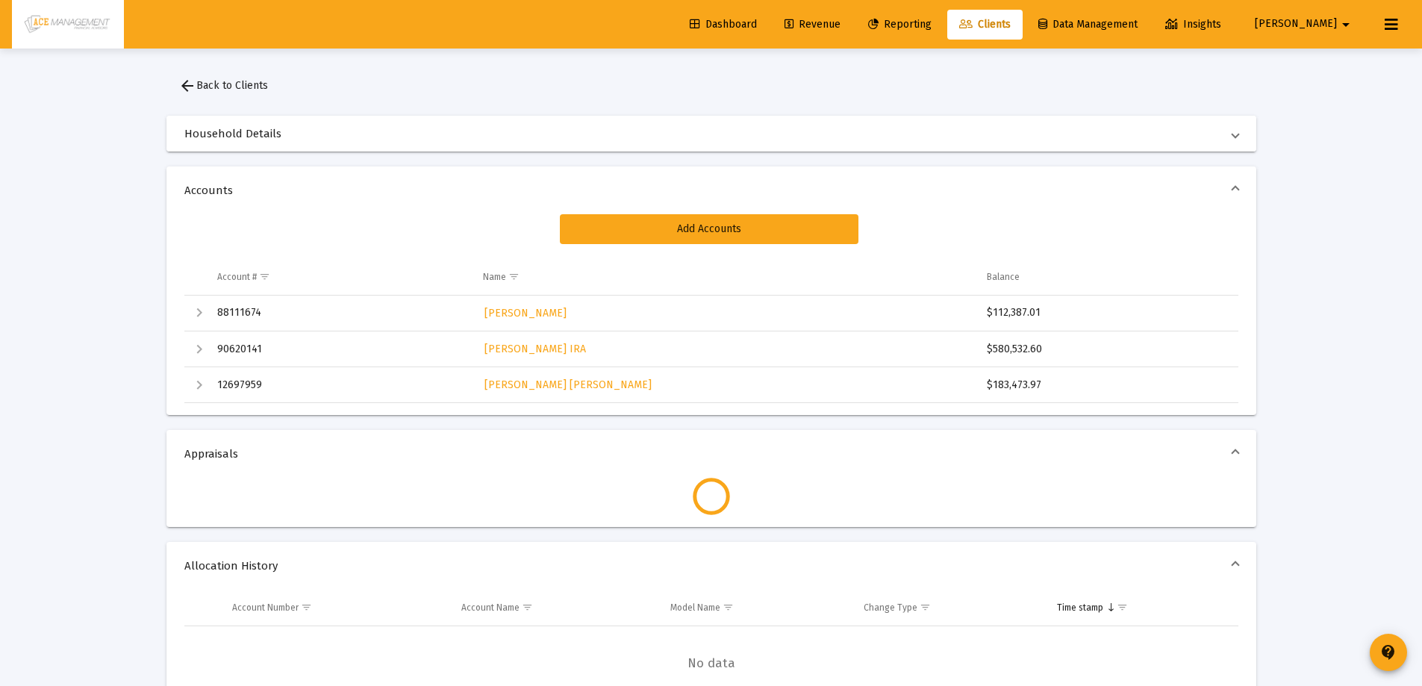
click at [728, 149] on mat-expansion-panel-header "Household Details" at bounding box center [711, 134] width 1090 height 36
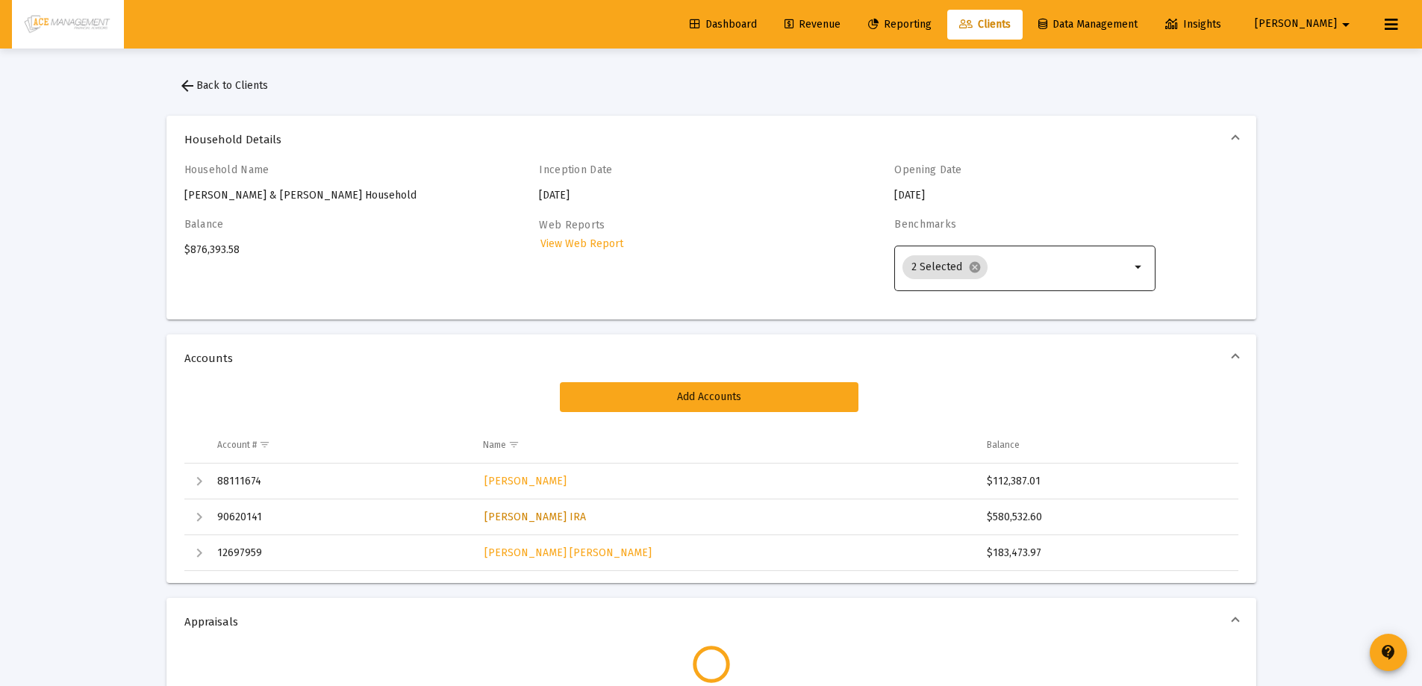
click at [525, 519] on span "[PERSON_NAME] IRA" at bounding box center [534, 516] width 101 height 13
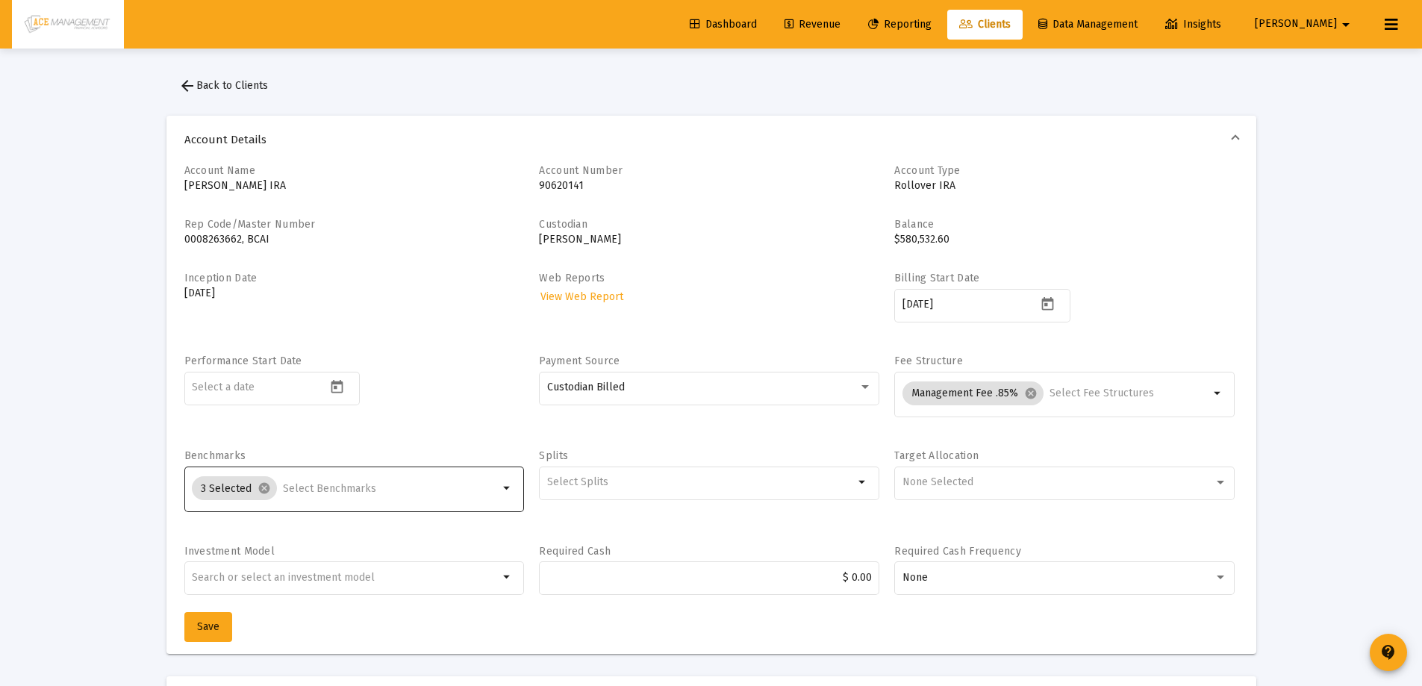
click at [498, 487] on mat-icon "arrow_drop_down" at bounding box center [507, 488] width 18 height 18
click at [504, 487] on mat-icon "arrow_drop_down" at bounding box center [507, 488] width 18 height 18
click at [394, 487] on input "Selection" at bounding box center [391, 489] width 216 height 12
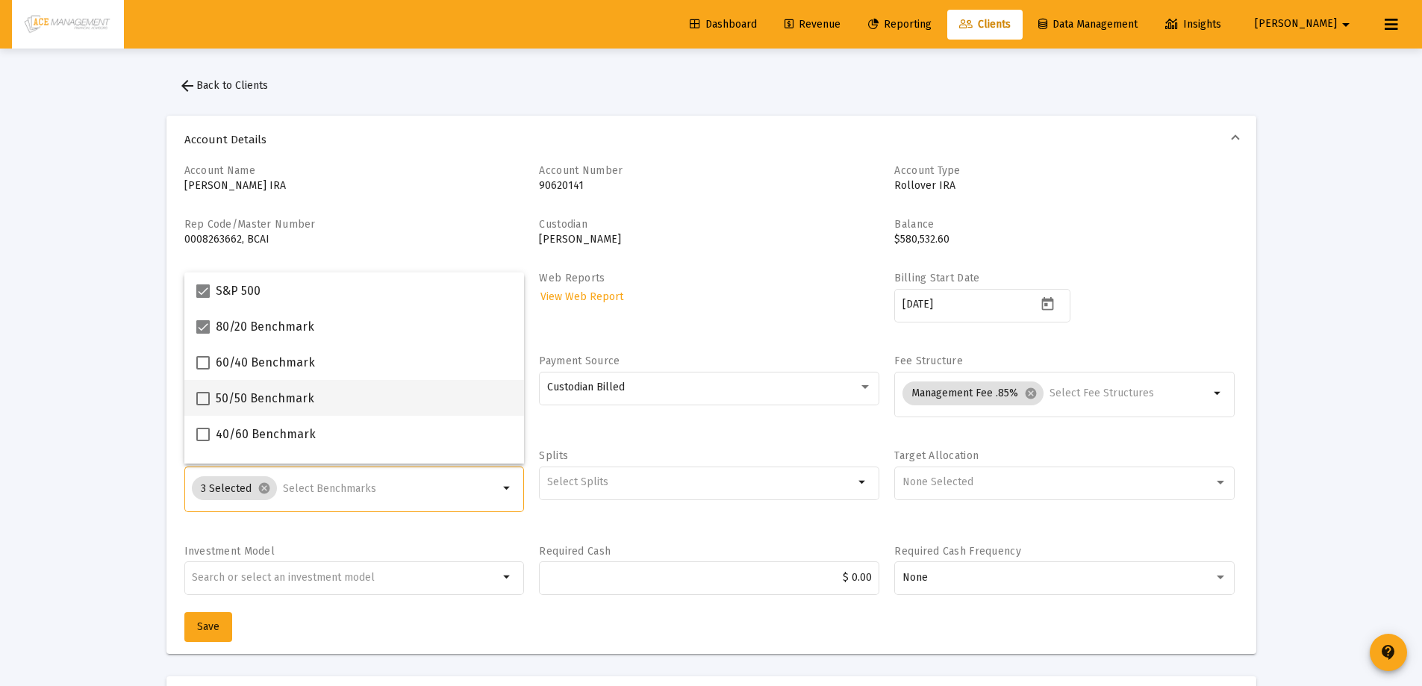
click at [201, 398] on span at bounding box center [202, 398] width 13 height 13
click at [202, 405] on input "50/50 Benchmark" at bounding box center [202, 405] width 1 height 1
checkbox input "true"
click at [202, 624] on span "Save" at bounding box center [208, 626] width 22 height 13
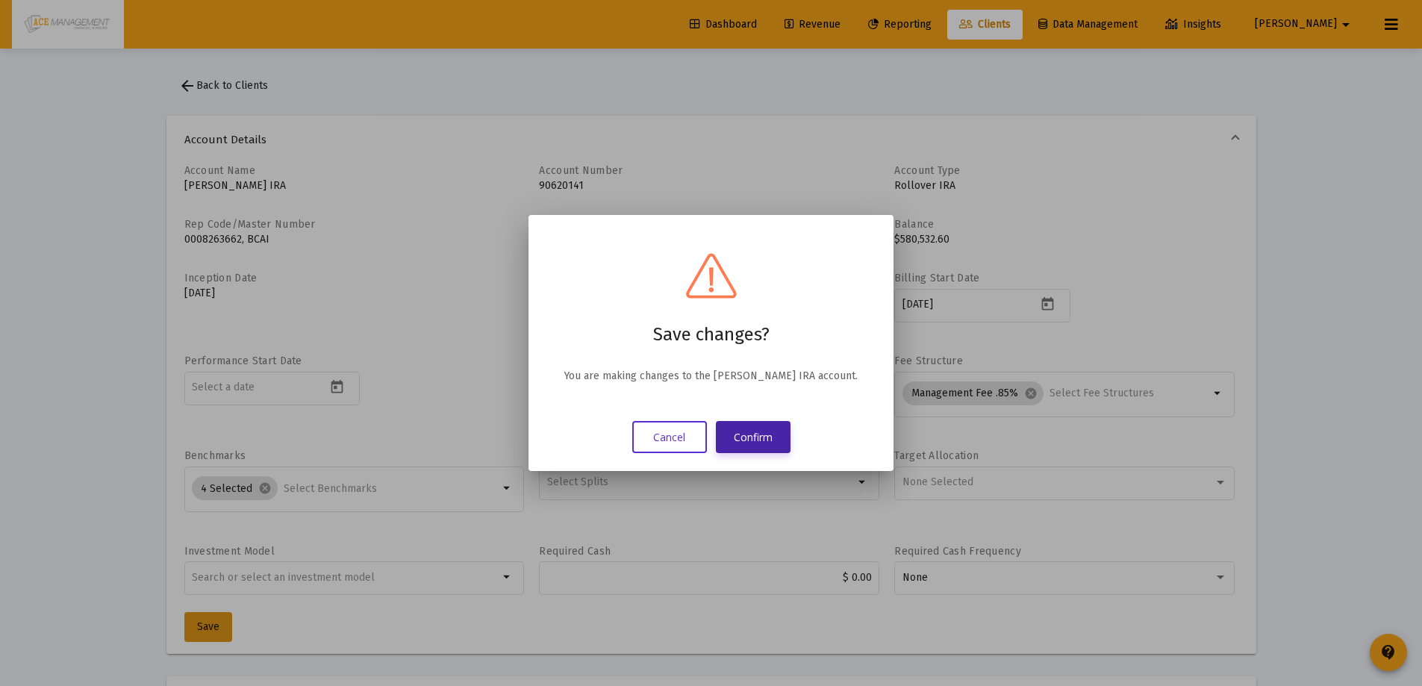
click at [754, 433] on button "Confirm" at bounding box center [753, 437] width 75 height 32
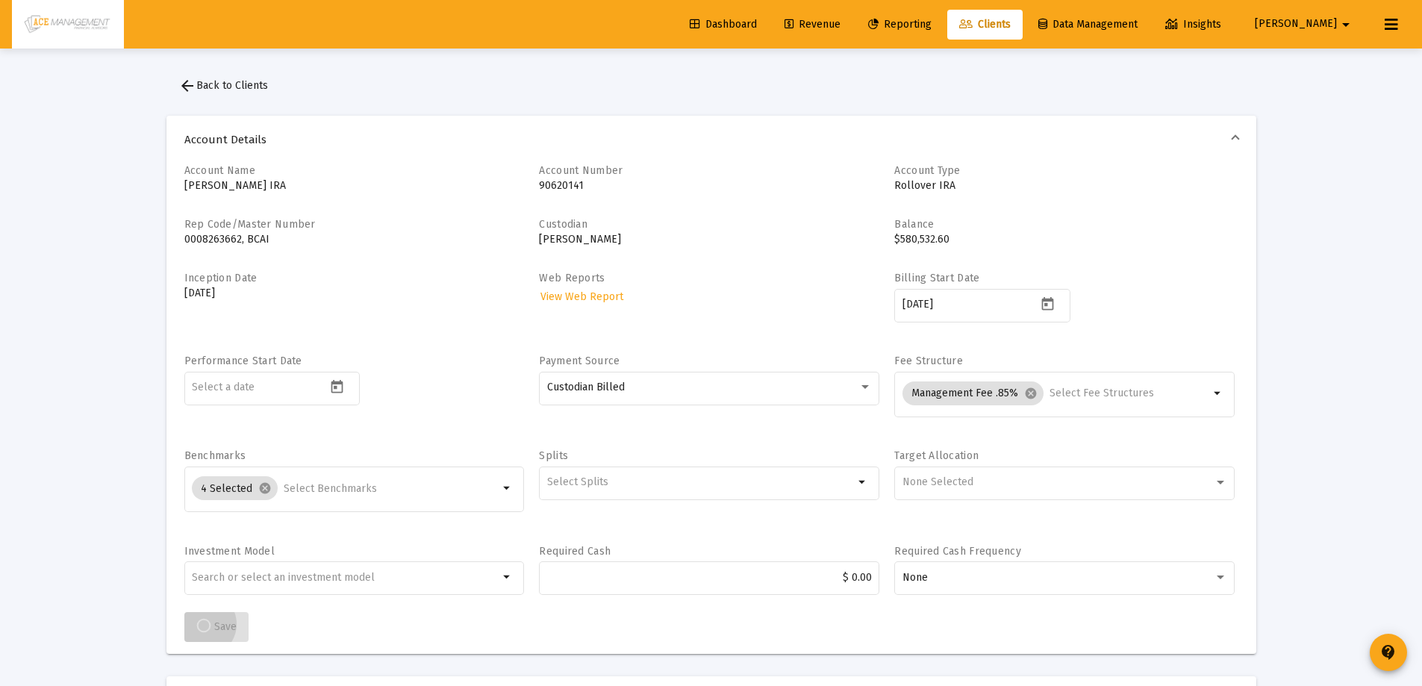
click at [943, 16] on link "Reporting" at bounding box center [899, 25] width 87 height 30
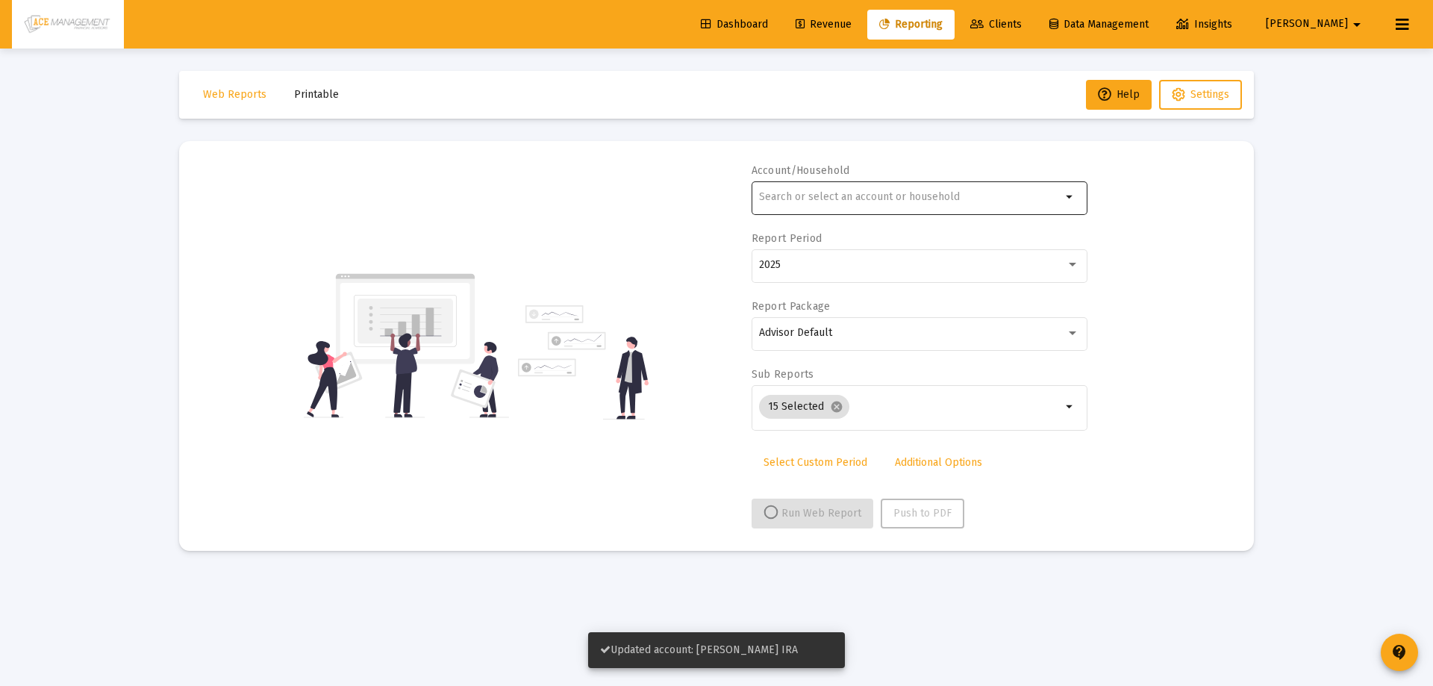
click at [873, 211] on div at bounding box center [910, 196] width 302 height 37
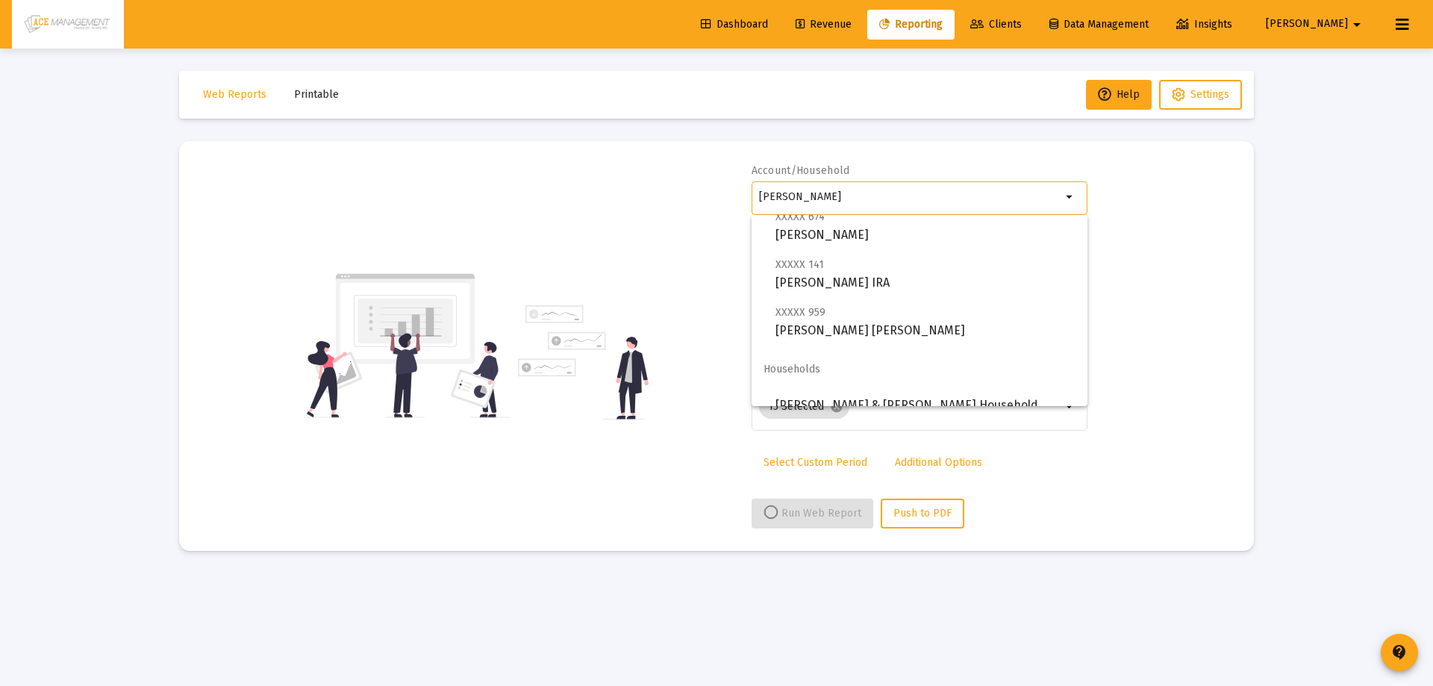
scroll to position [60, 0]
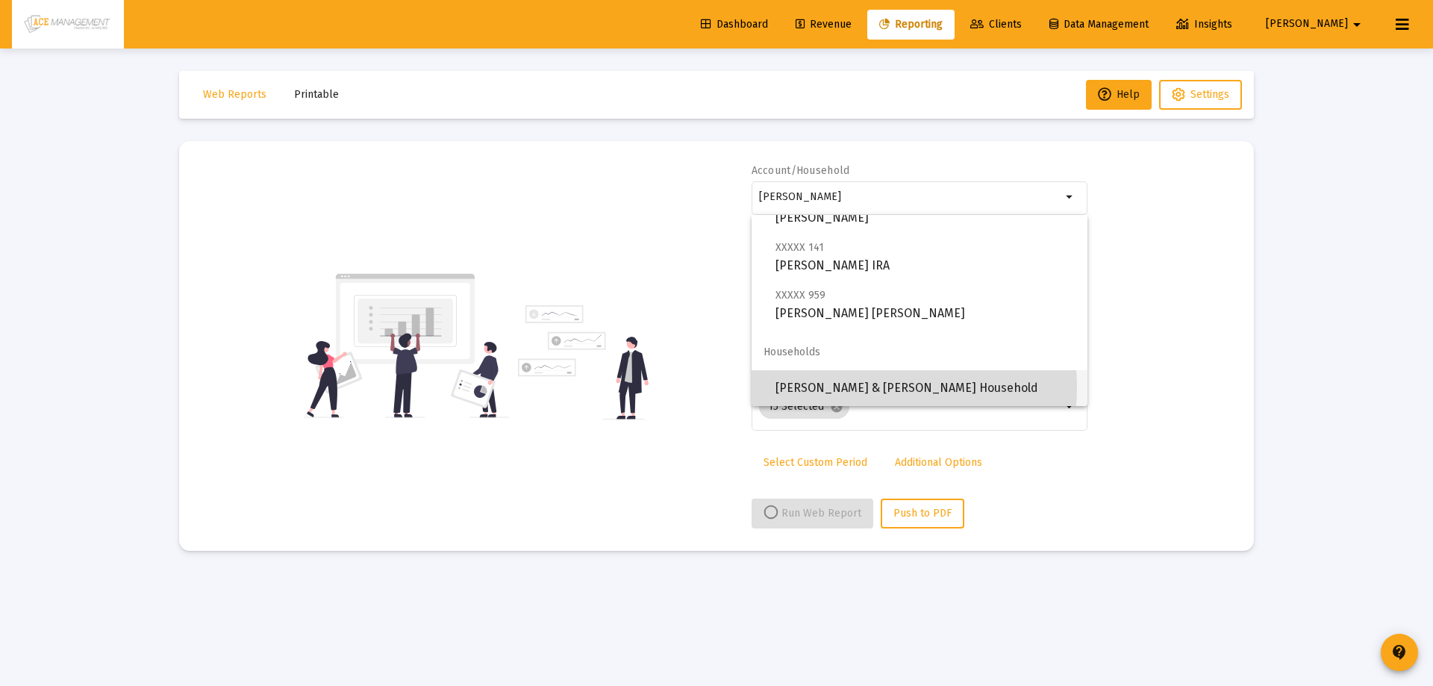
click at [873, 387] on span "[PERSON_NAME] & [PERSON_NAME] Household" at bounding box center [925, 388] width 300 height 36
type input "[PERSON_NAME] & [PERSON_NAME] Household"
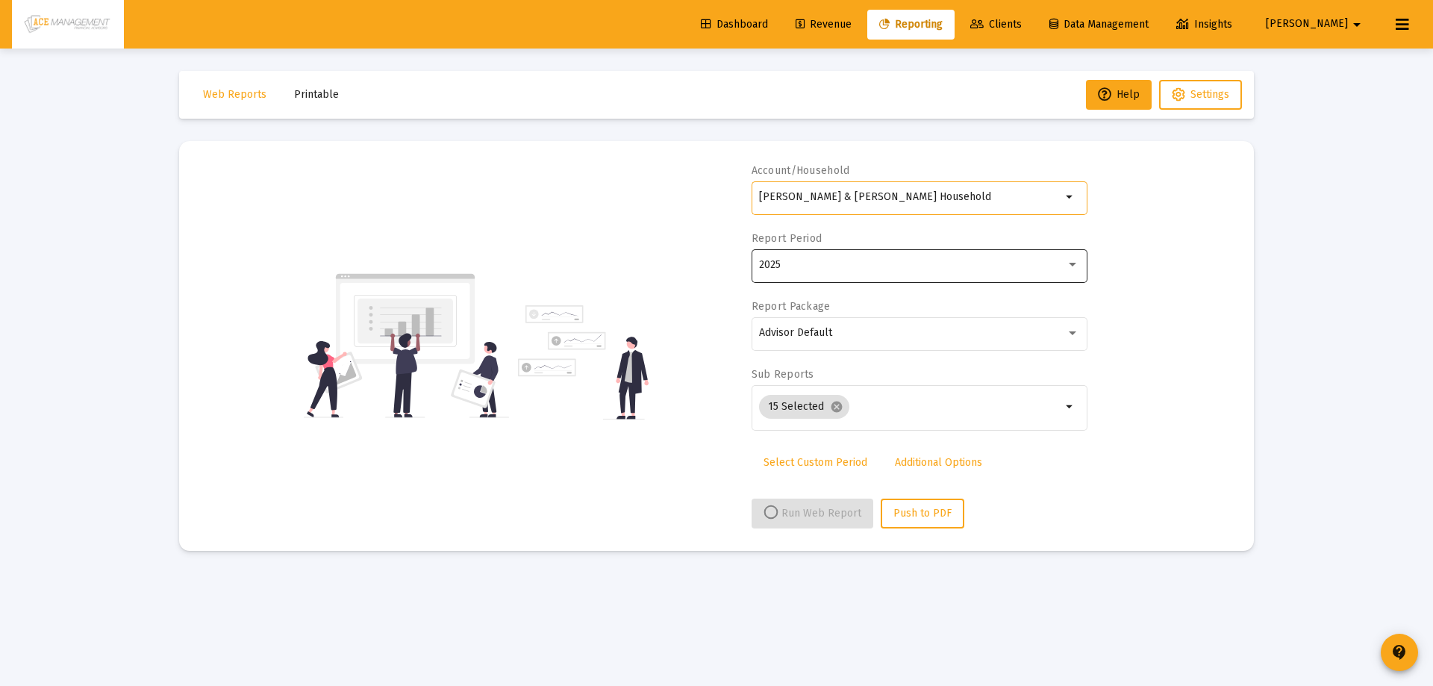
click at [884, 260] on div "2025" at bounding box center [912, 265] width 307 height 12
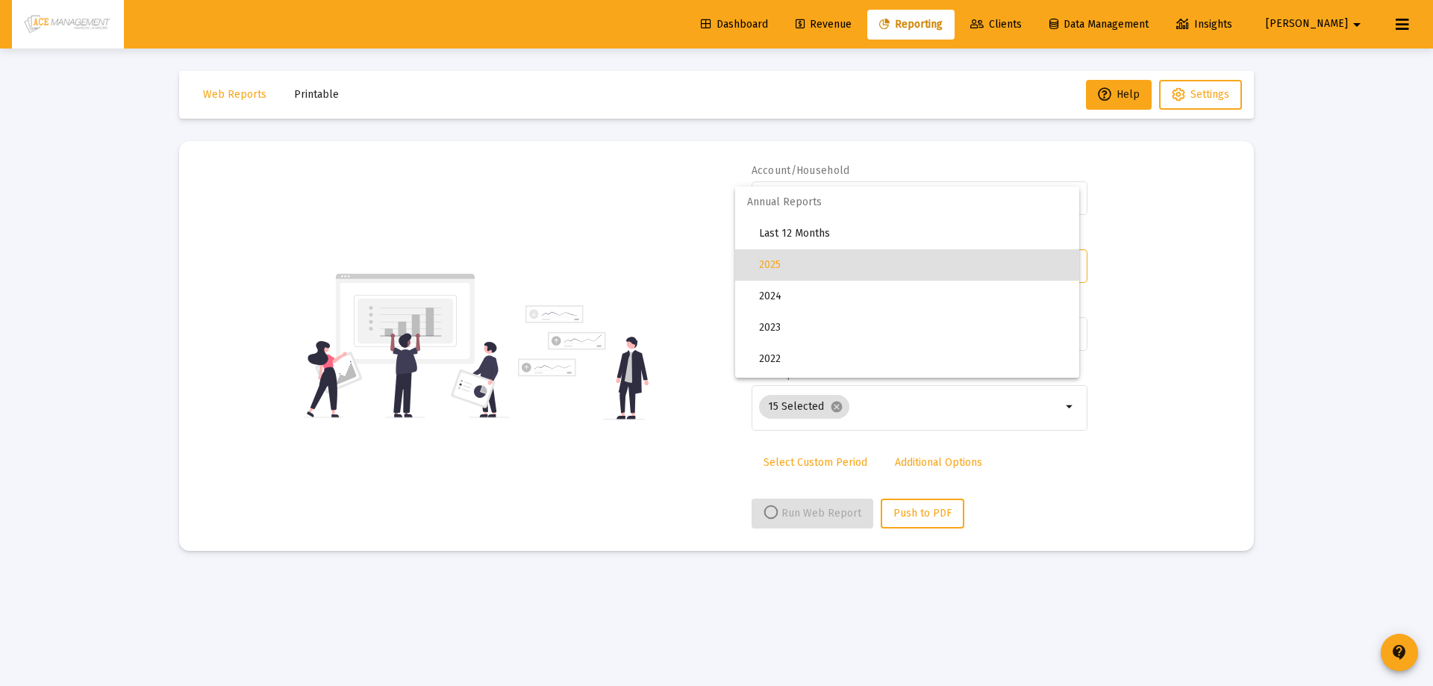
click at [884, 260] on span "2025" at bounding box center [913, 264] width 308 height 31
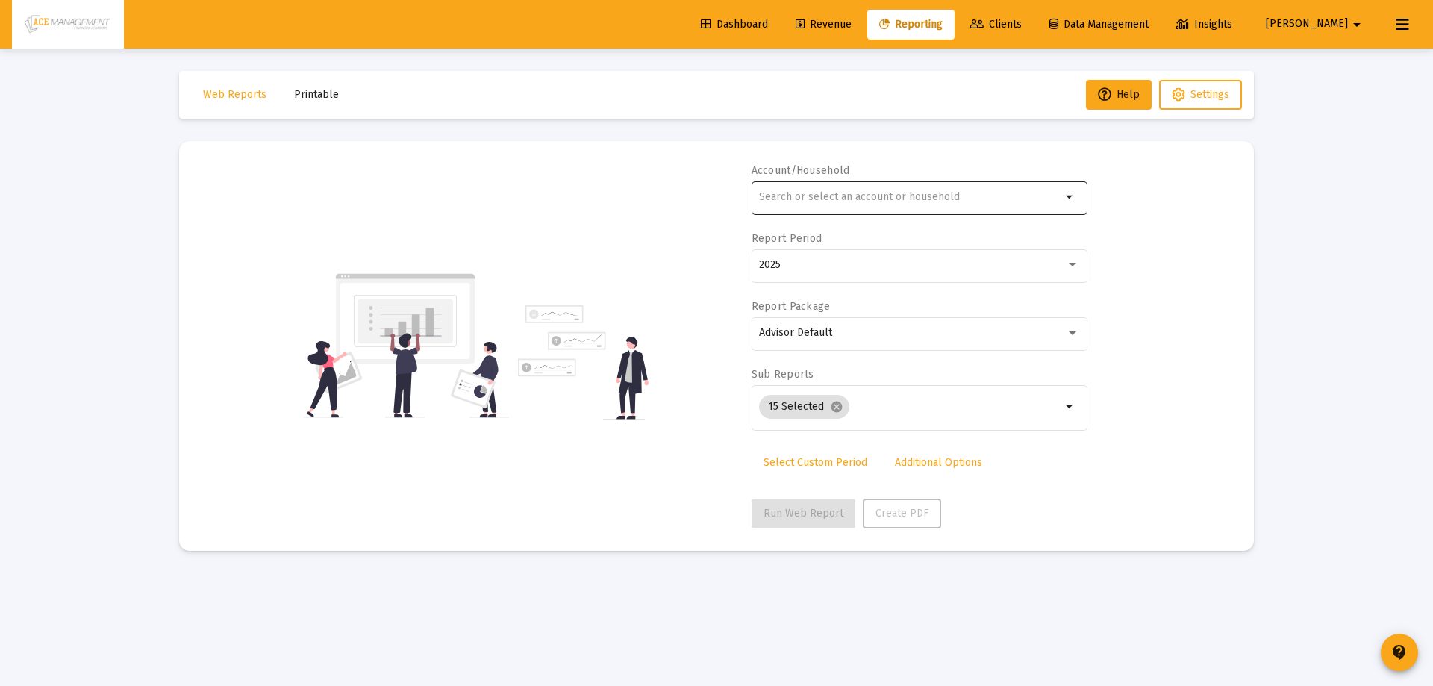
click at [1010, 198] on input "text" at bounding box center [910, 197] width 302 height 12
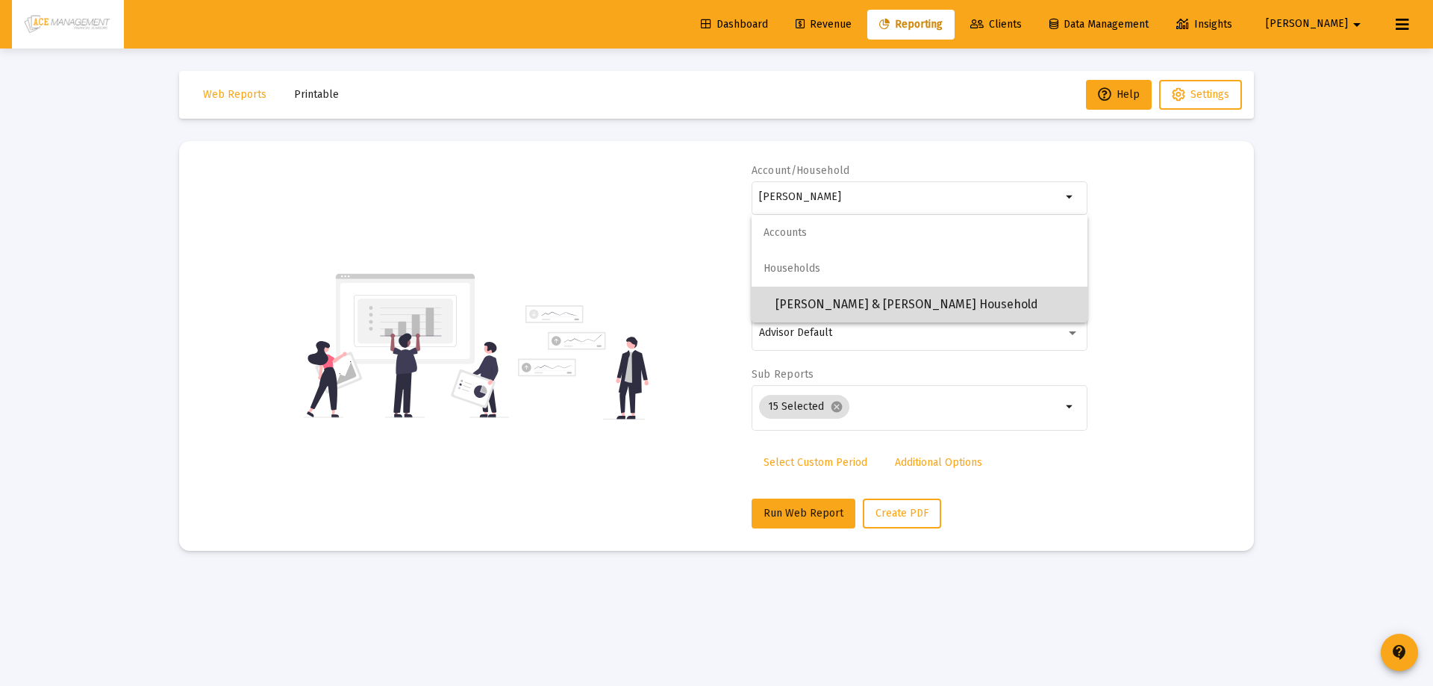
click at [867, 304] on span "[PERSON_NAME] & [PERSON_NAME] Household" at bounding box center [925, 305] width 300 height 36
type input "[PERSON_NAME] & [PERSON_NAME] Household"
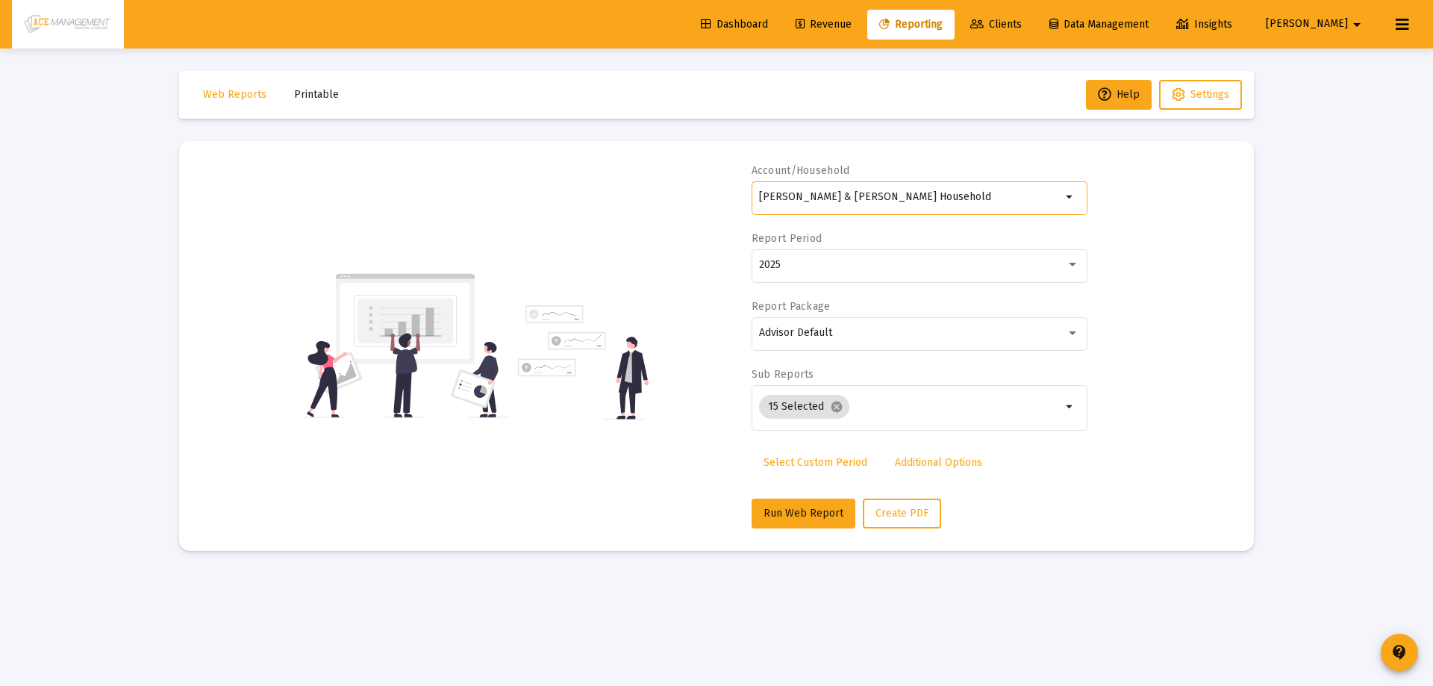
click at [804, 469] on link "Select Custom Period" at bounding box center [815, 463] width 128 height 30
click at [898, 264] on icon "Open calendar" at bounding box center [904, 263] width 12 height 13
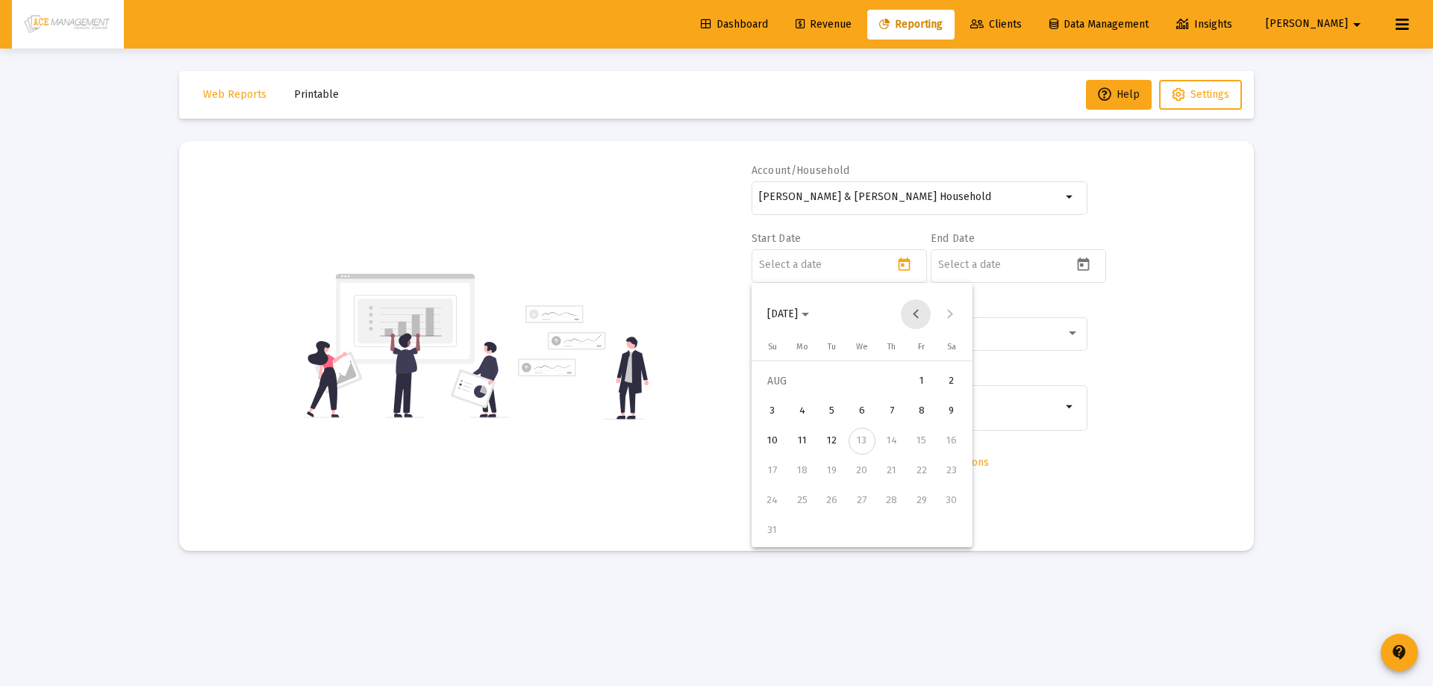
click at [916, 313] on button "Previous month" at bounding box center [916, 314] width 30 height 30
click at [831, 414] on div "1" at bounding box center [832, 411] width 27 height 27
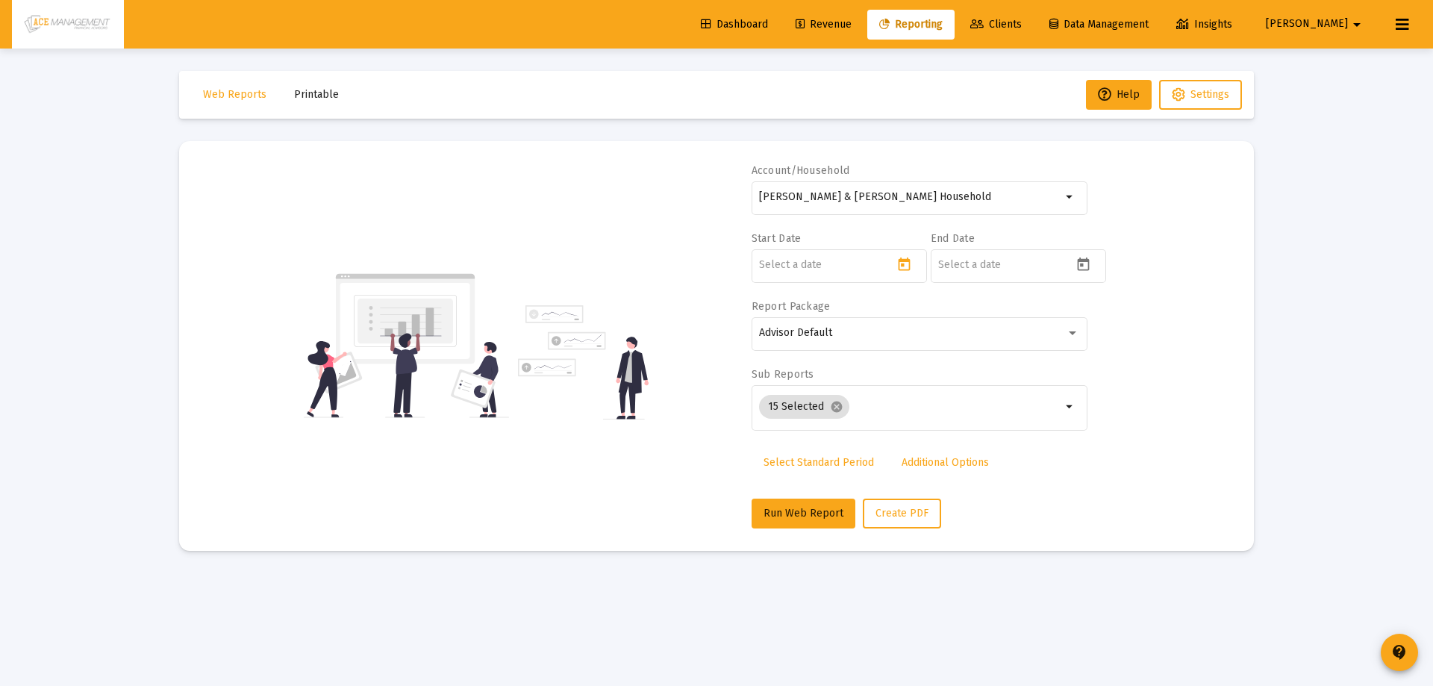
type input "2025-04-01"
click at [1085, 257] on icon "Open calendar" at bounding box center [1083, 265] width 16 height 16
click at [1016, 442] on div "12" at bounding box center [1011, 441] width 27 height 27
type input "[DATE]"
click at [786, 503] on button "Run Web Report" at bounding box center [803, 513] width 104 height 30
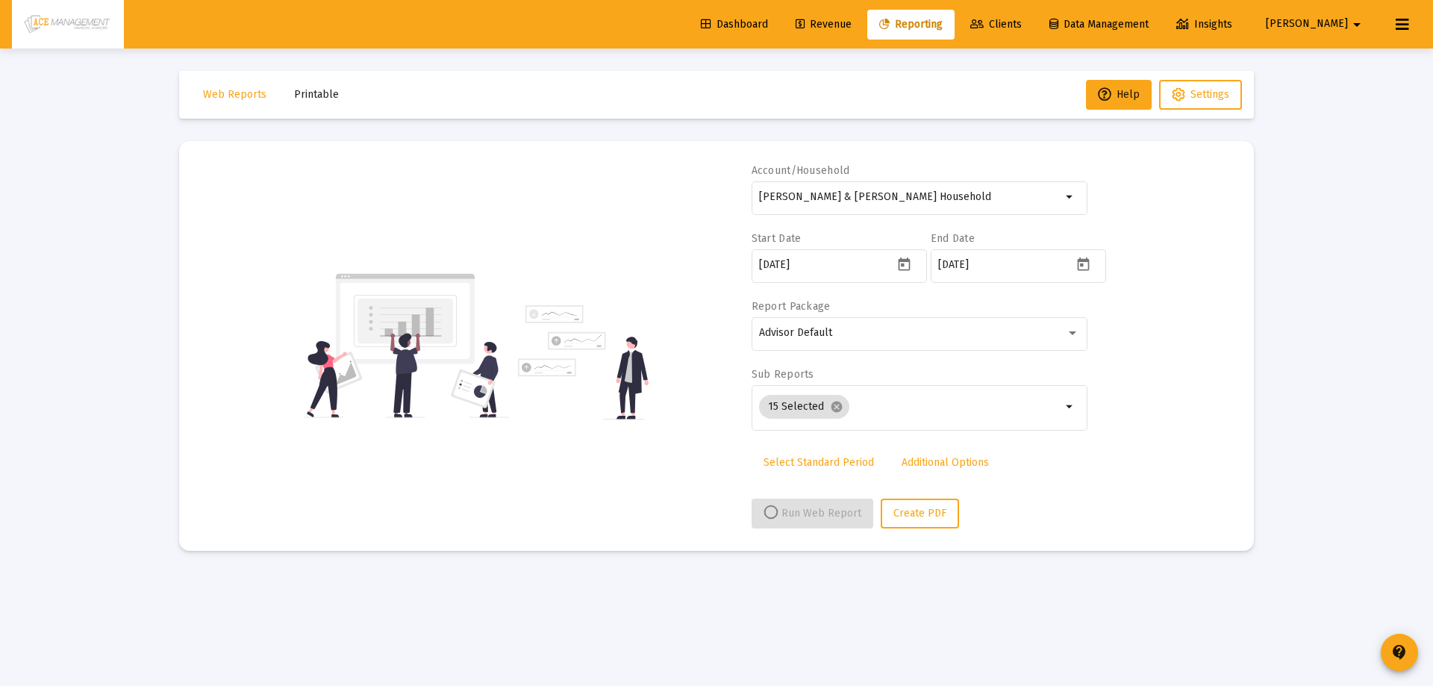
select select "View all"
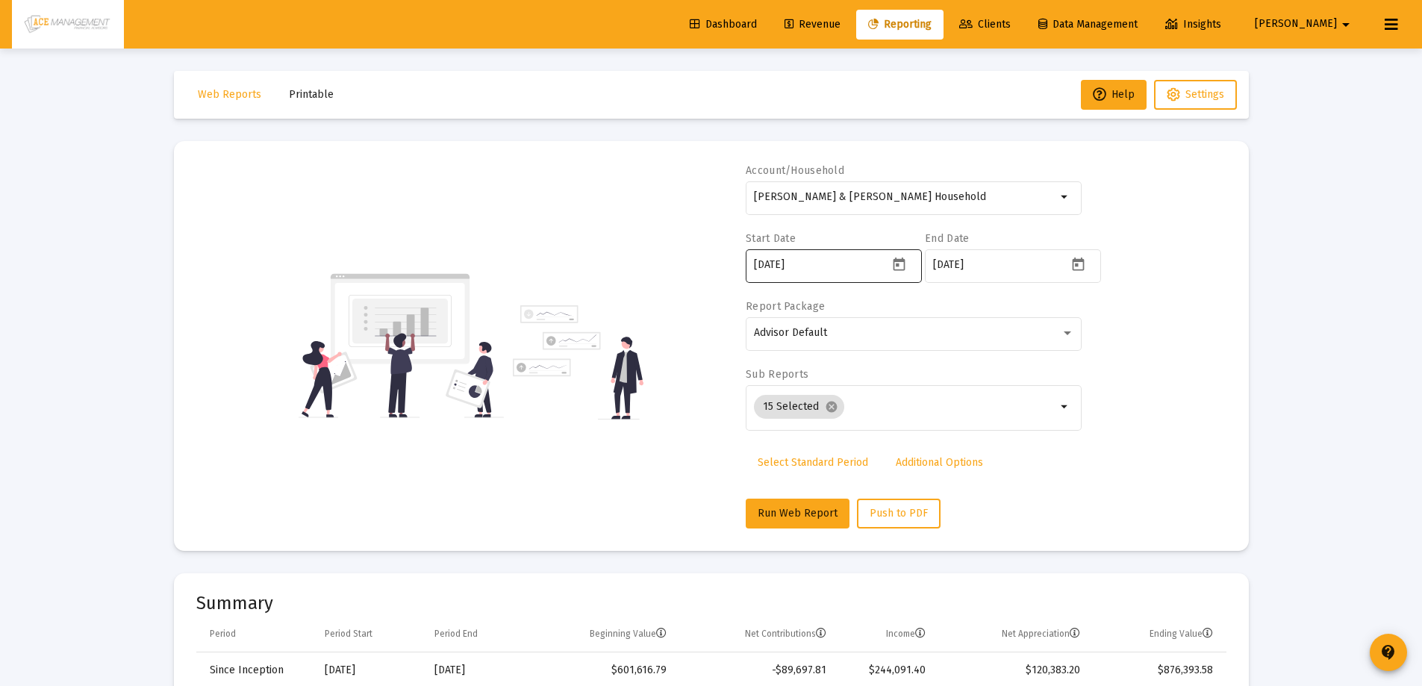
click at [898, 269] on icon "Open calendar" at bounding box center [899, 265] width 16 height 16
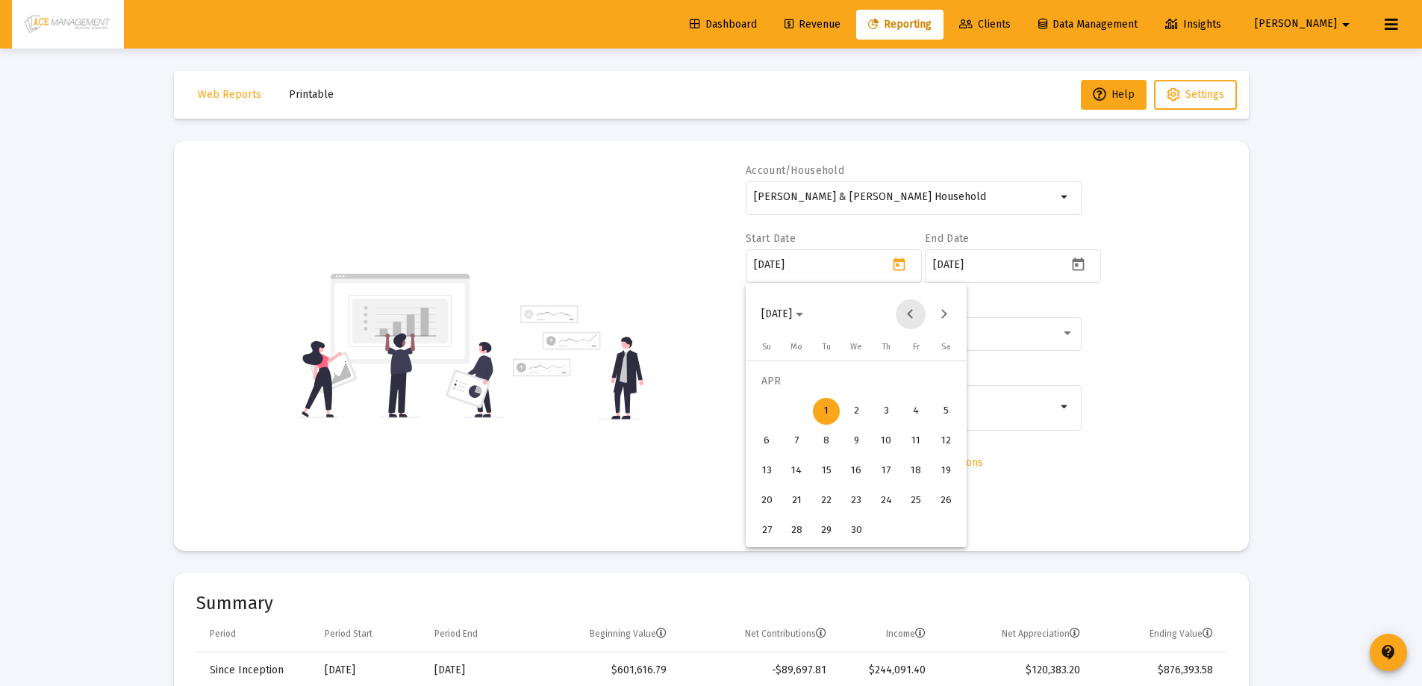
click at [909, 315] on button "Previous month" at bounding box center [911, 314] width 30 height 30
click at [943, 380] on div "1" at bounding box center [945, 381] width 27 height 27
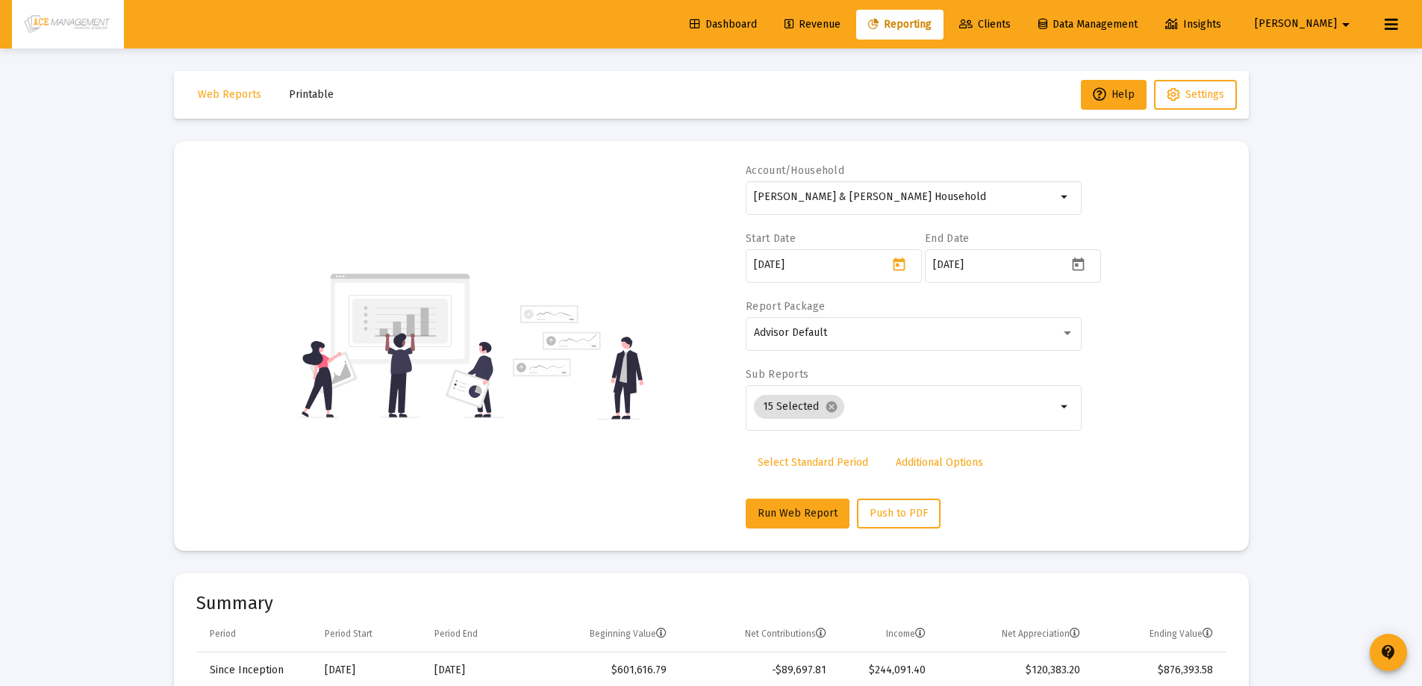
type input "2025-03-01"
click at [751, 507] on button "Run Web Report" at bounding box center [798, 513] width 104 height 30
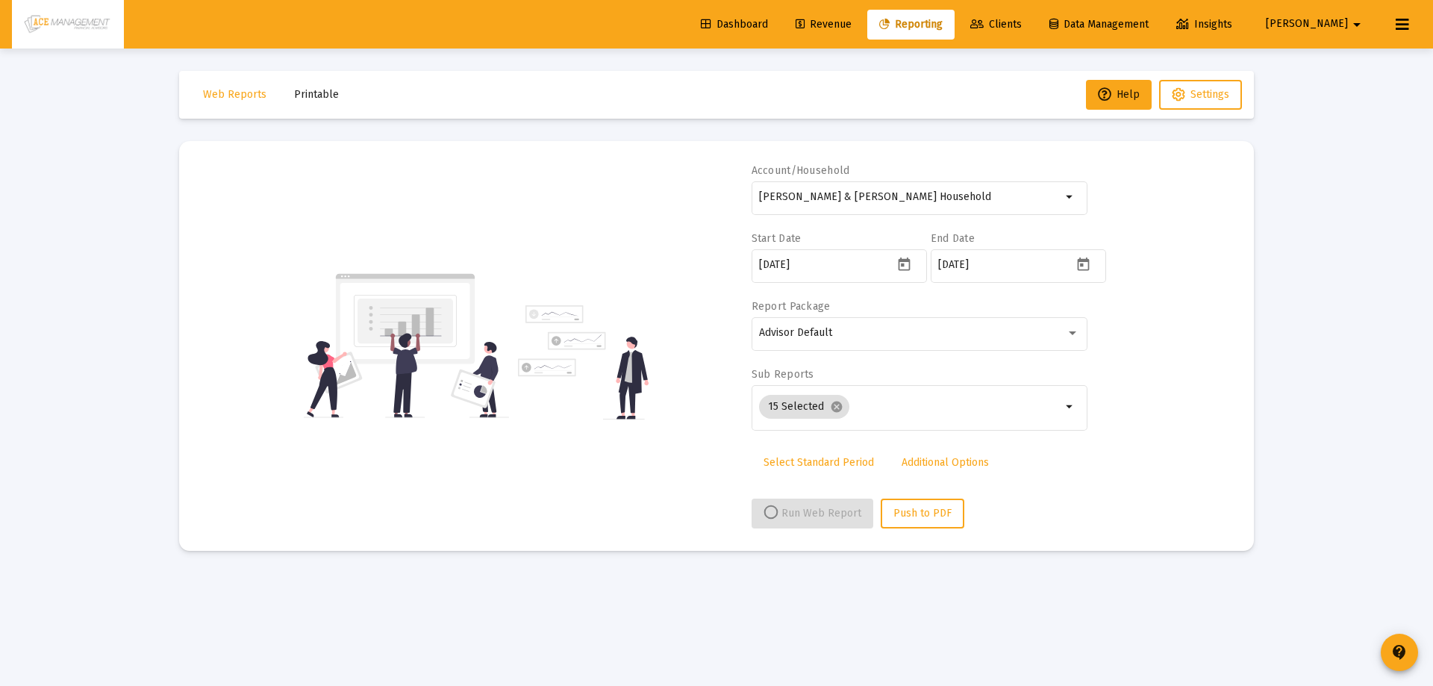
select select "View all"
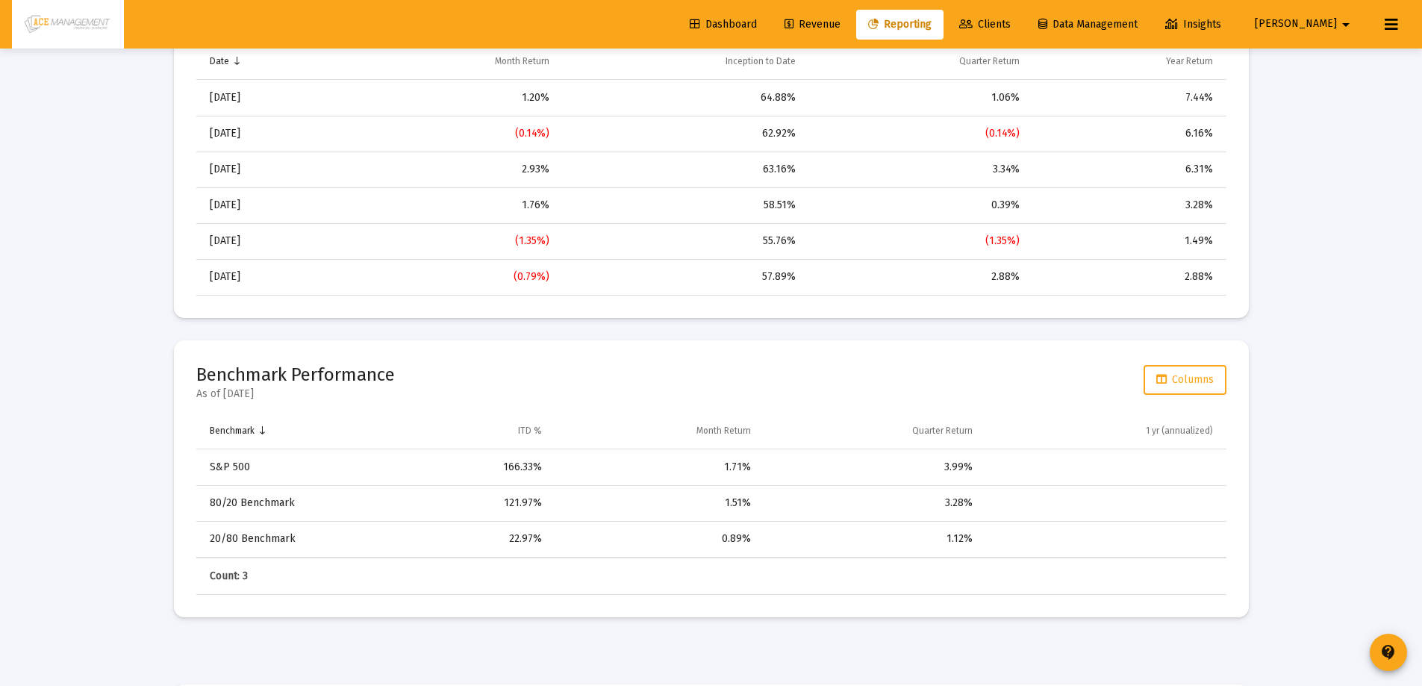
scroll to position [1045, 0]
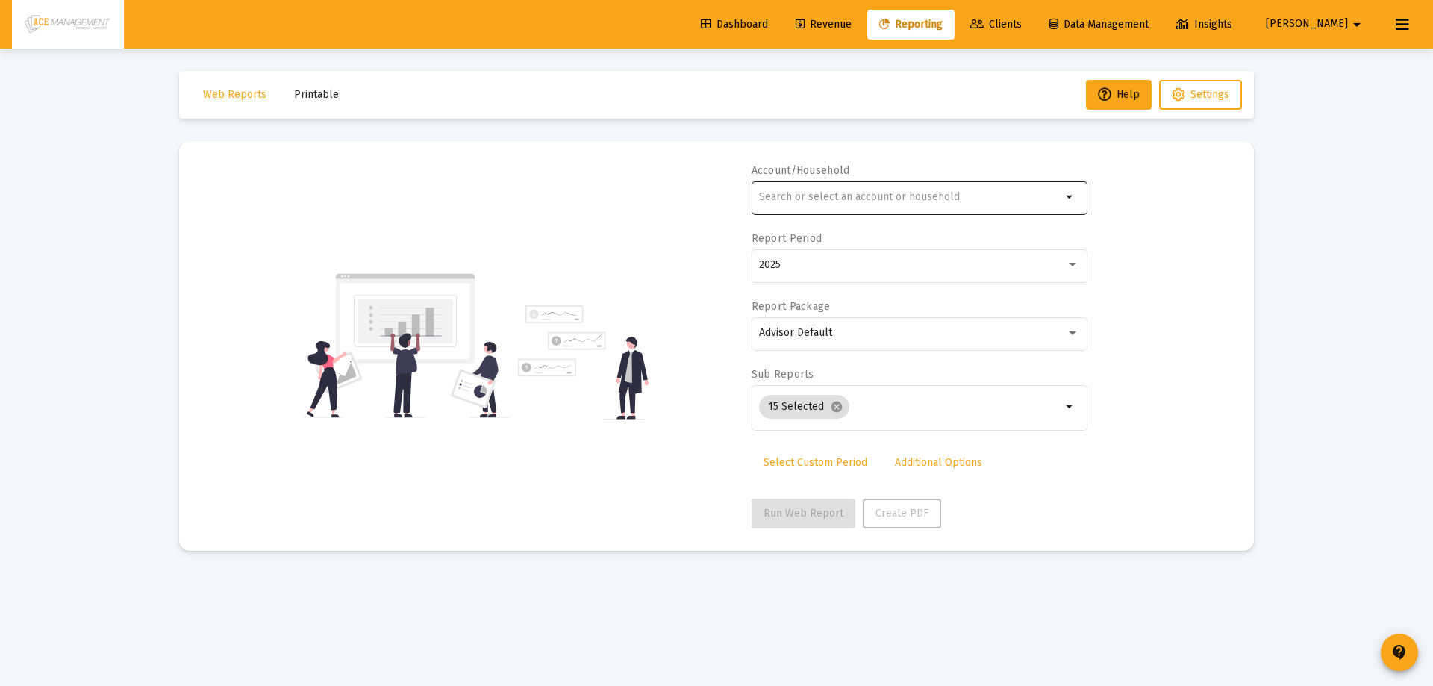
click at [879, 192] on input "text" at bounding box center [910, 197] width 302 height 12
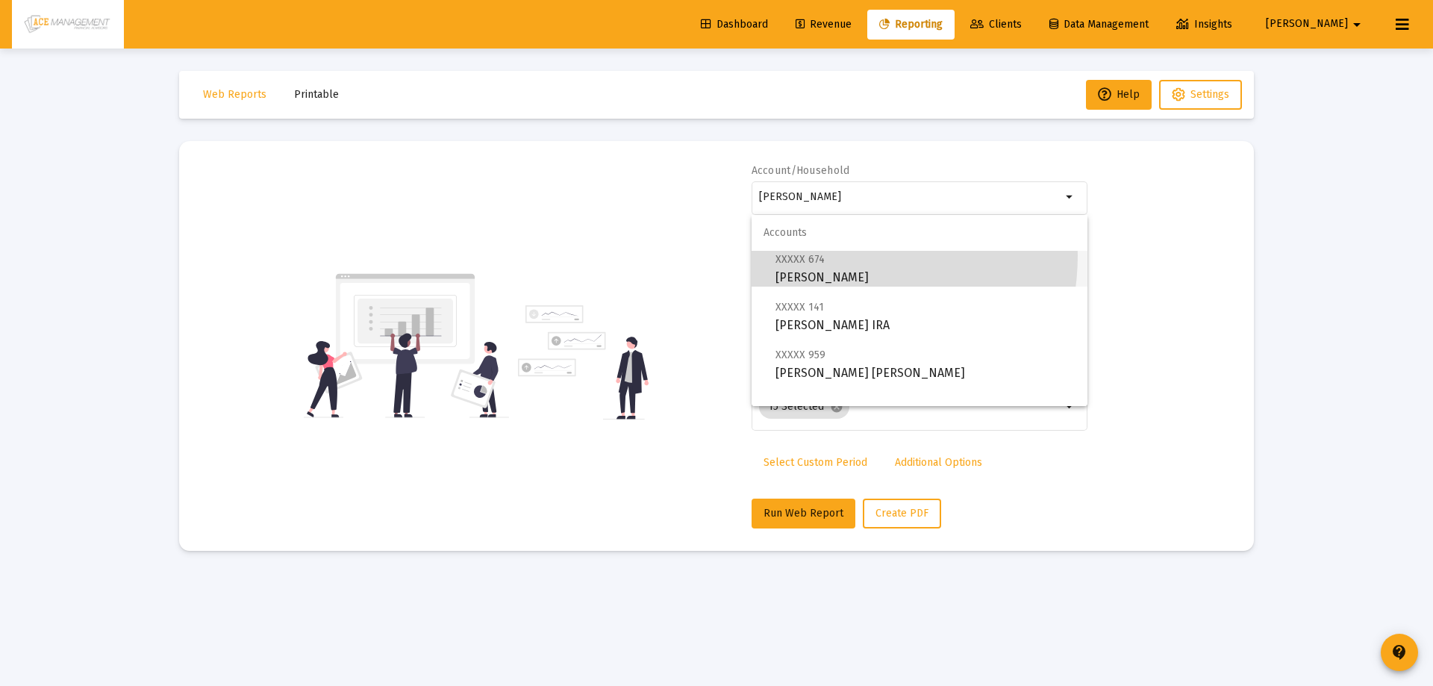
click at [827, 255] on span "XXXXX 674 Fink, Sherri IRA" at bounding box center [925, 268] width 300 height 37
type input "[PERSON_NAME]"
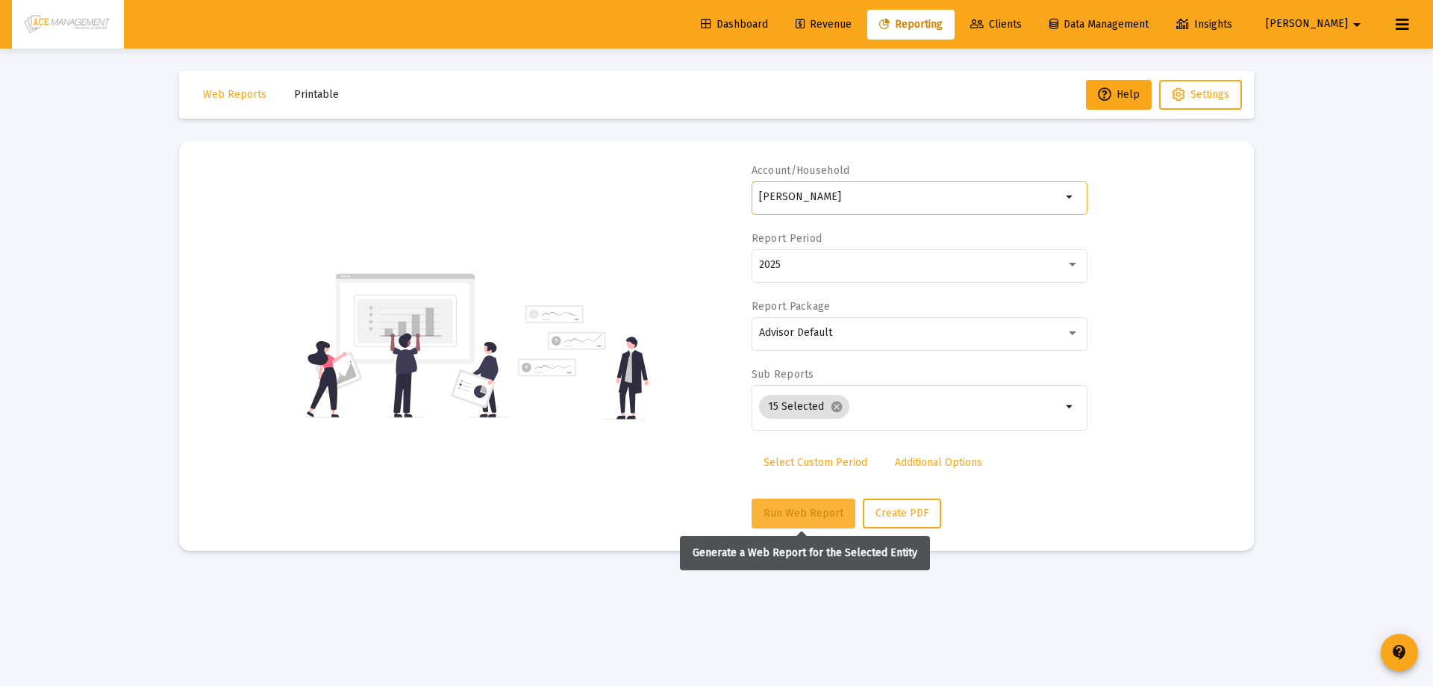
click at [787, 500] on button "Run Web Report" at bounding box center [803, 513] width 104 height 30
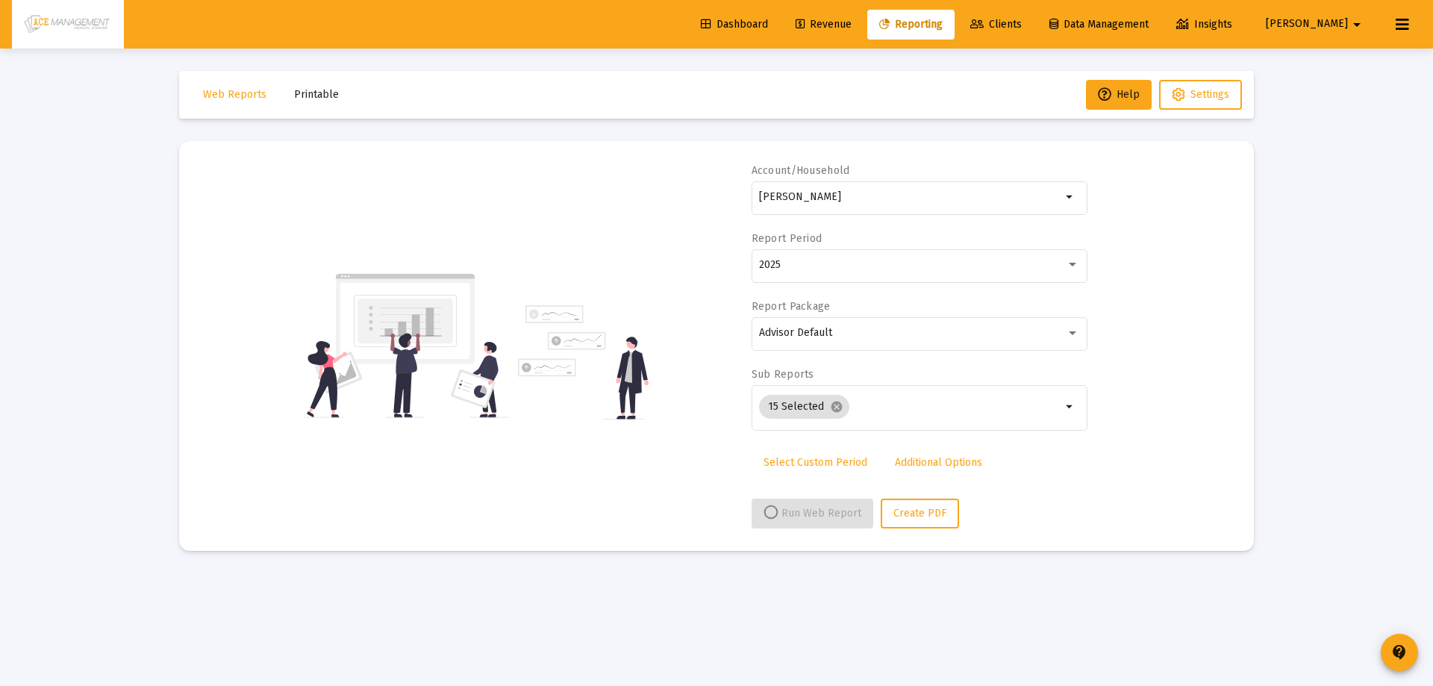
select select "View all"
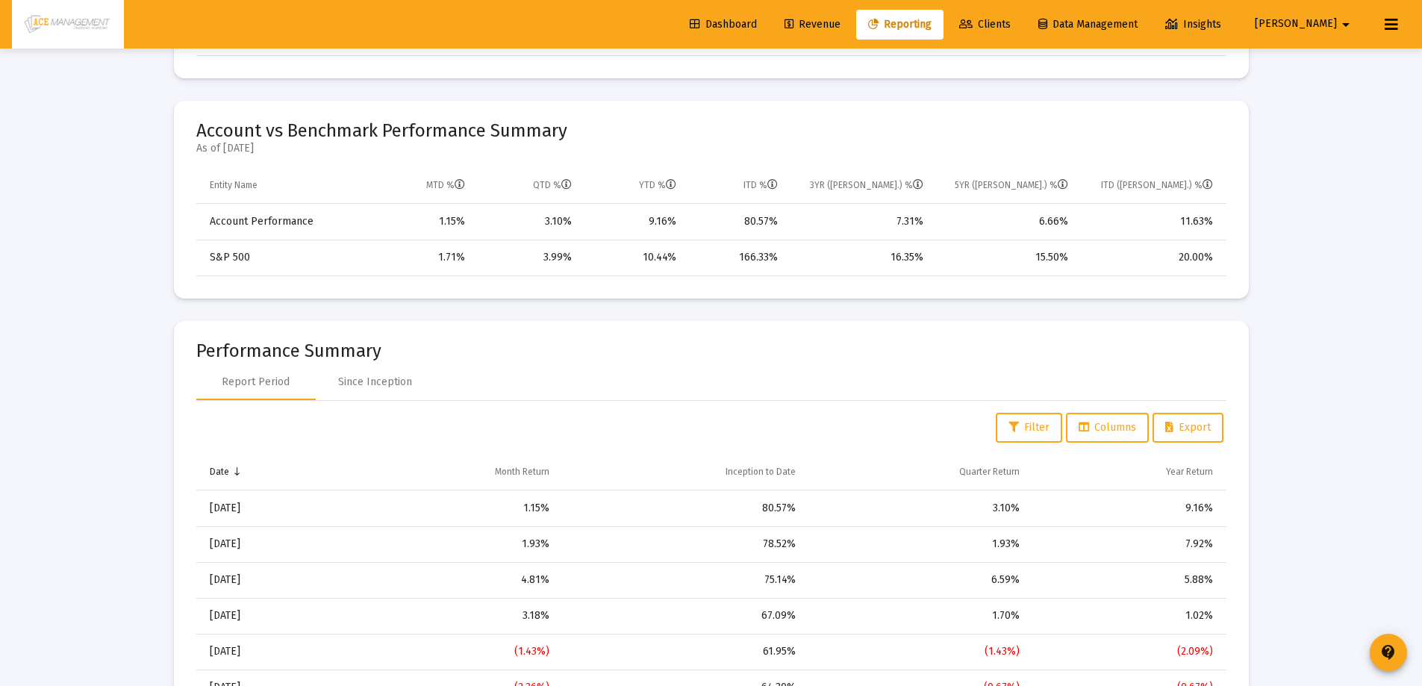
scroll to position [597, 0]
